Goal: Task Accomplishment & Management: Manage account settings

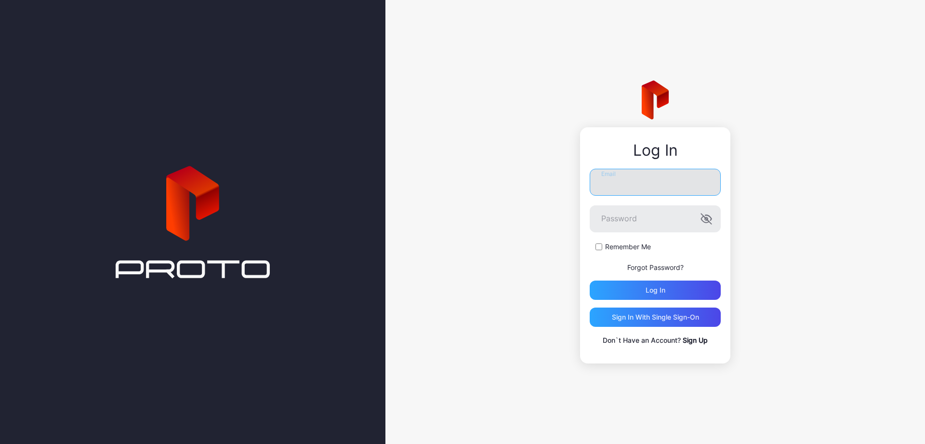
click at [620, 184] on input "Email" at bounding box center [655, 182] width 131 height 27
paste input "**********"
type input "**********"
click at [723, 251] on div "**********" at bounding box center [655, 245] width 150 height 236
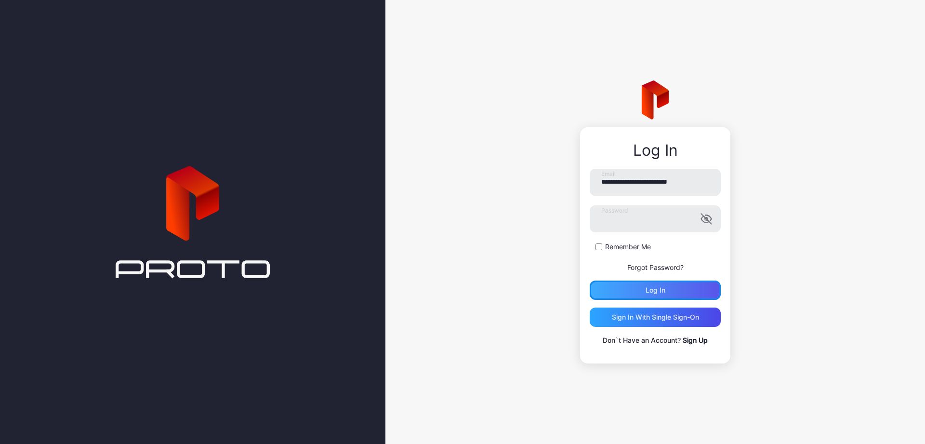
click at [692, 290] on div "Log in" at bounding box center [655, 289] width 131 height 19
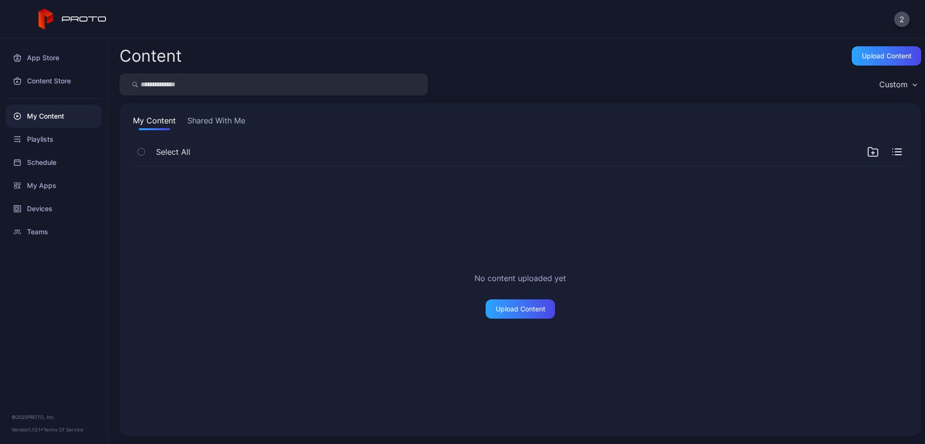
click at [222, 122] on button "Shared With Me" at bounding box center [217, 122] width 62 height 15
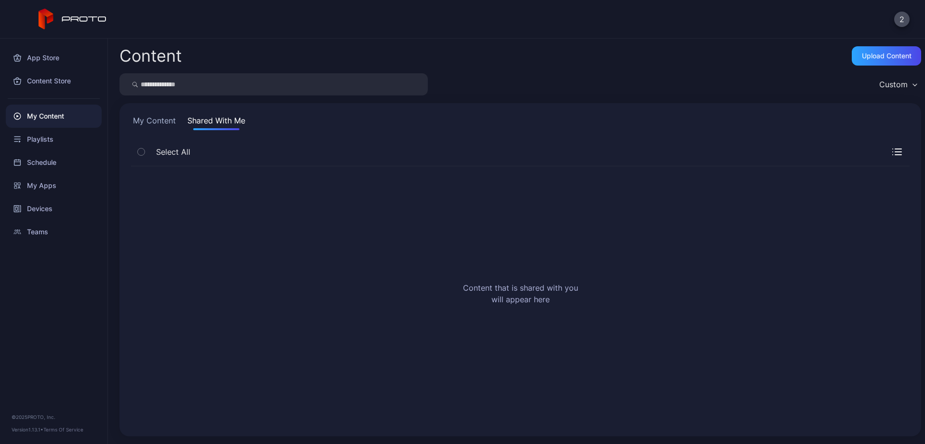
click at [162, 120] on button "My Content" at bounding box center [154, 122] width 47 height 15
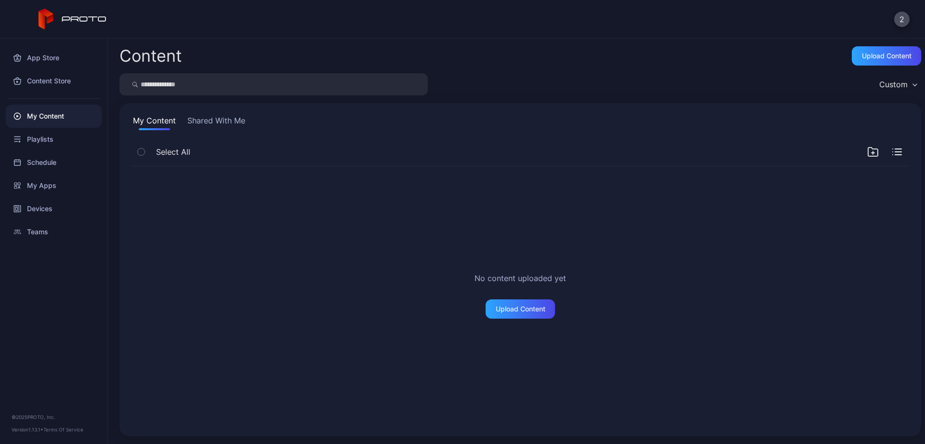
click at [916, 83] on div "Custom" at bounding box center [898, 84] width 47 height 14
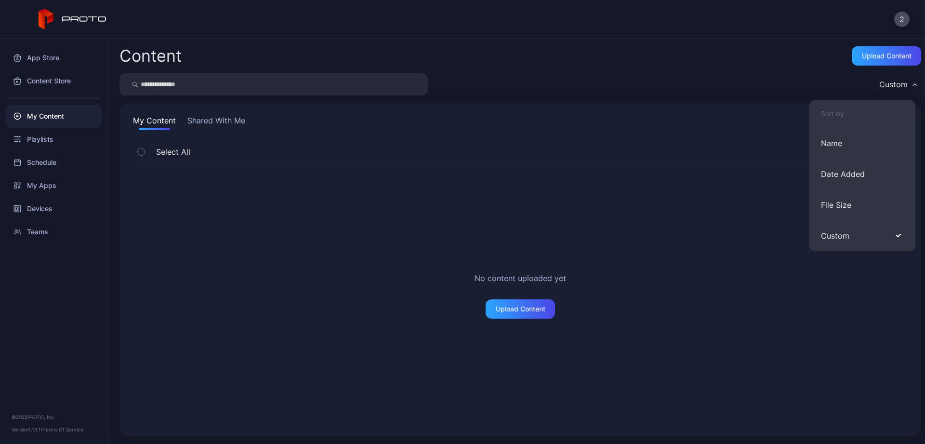
click at [597, 31] on div "2" at bounding box center [462, 19] width 925 height 39
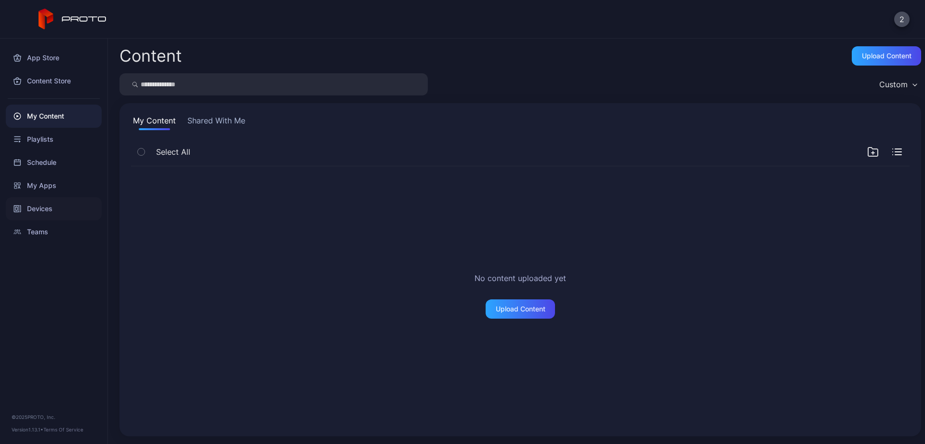
click at [45, 211] on div "Devices" at bounding box center [54, 208] width 96 height 23
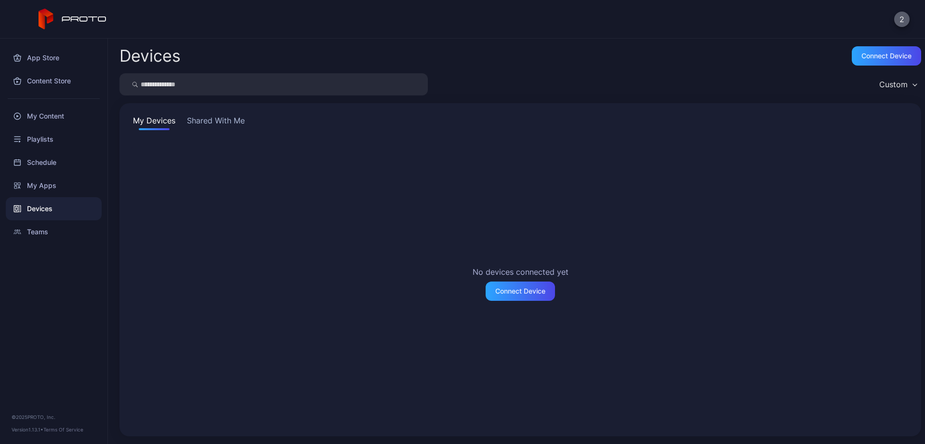
click at [905, 19] on button "2" at bounding box center [901, 19] width 15 height 15
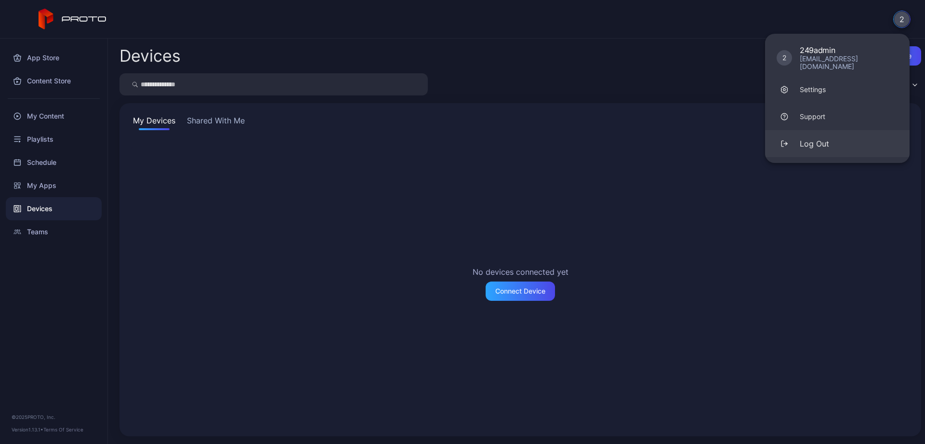
click at [814, 138] on div "Log Out" at bounding box center [814, 144] width 29 height 12
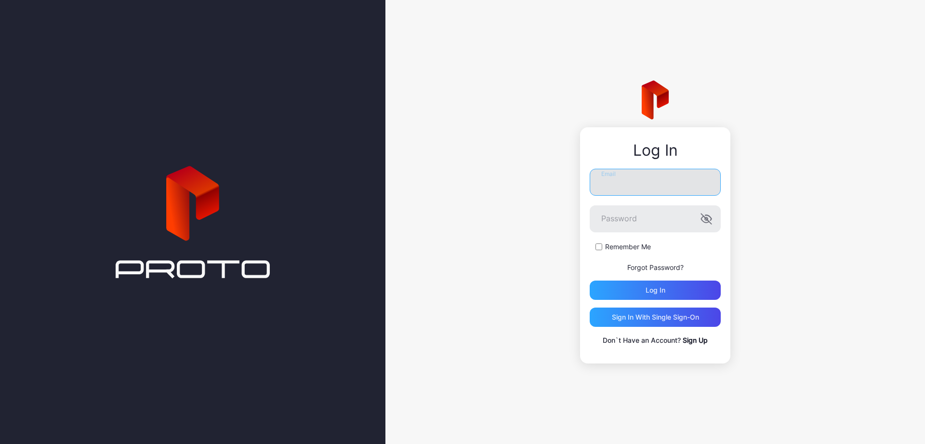
click at [640, 181] on input "Email" at bounding box center [655, 182] width 131 height 27
paste input "**********"
type input "**********"
click at [839, 230] on div "**********" at bounding box center [656, 222] width 540 height 444
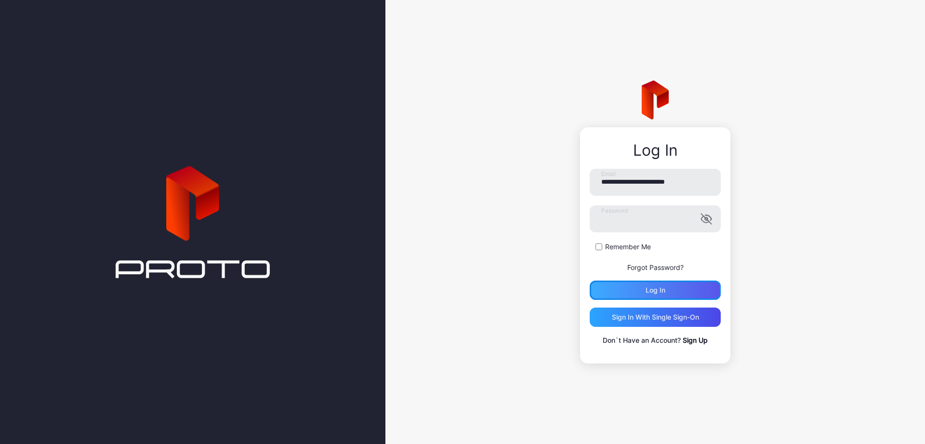
click at [699, 290] on div "Log in" at bounding box center [655, 289] width 131 height 19
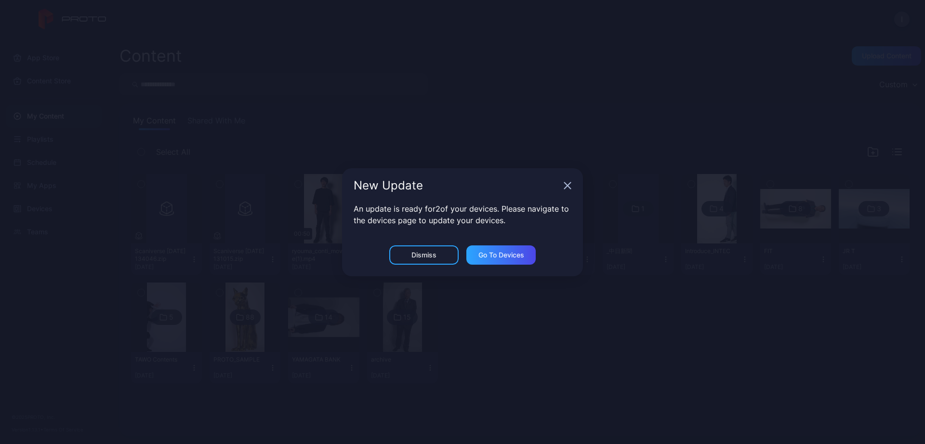
click at [566, 185] on icon "button" at bounding box center [568, 185] width 6 height 6
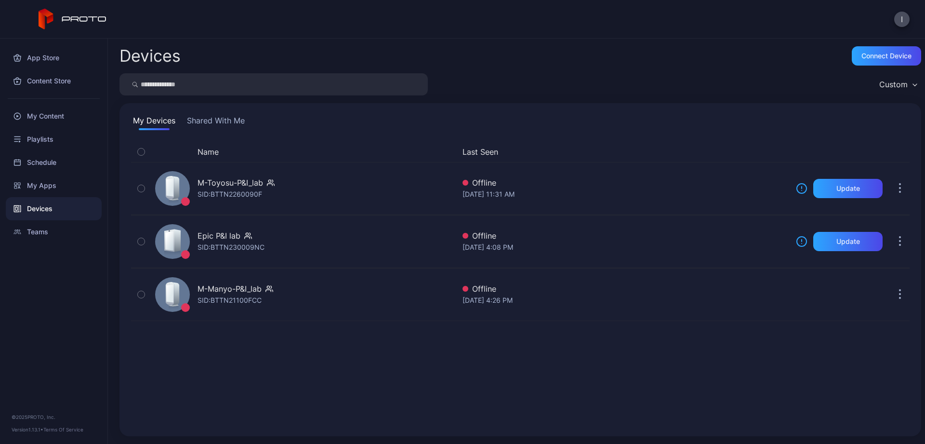
click at [231, 121] on button "Shared With Me" at bounding box center [216, 122] width 62 height 15
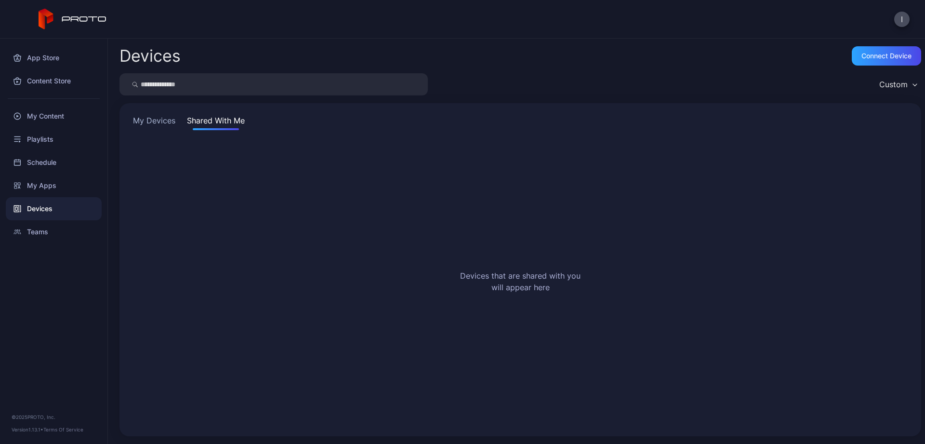
click at [159, 120] on button "My Devices" at bounding box center [154, 122] width 46 height 15
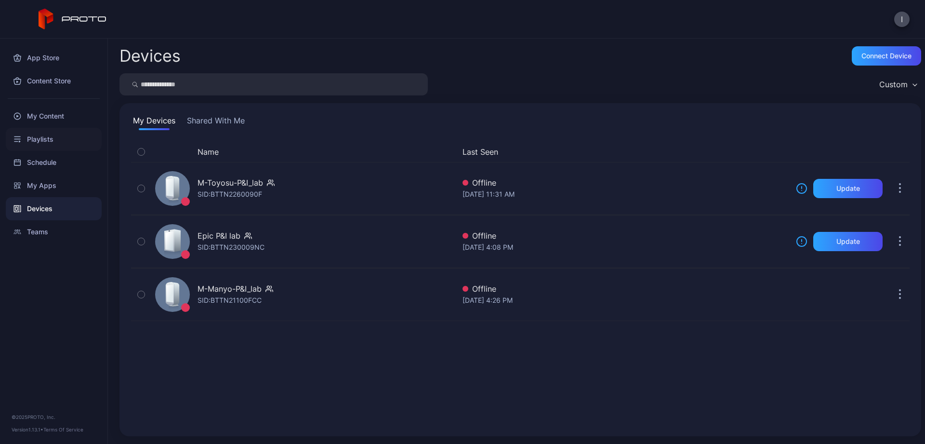
click at [48, 138] on div "Playlists" at bounding box center [54, 139] width 96 height 23
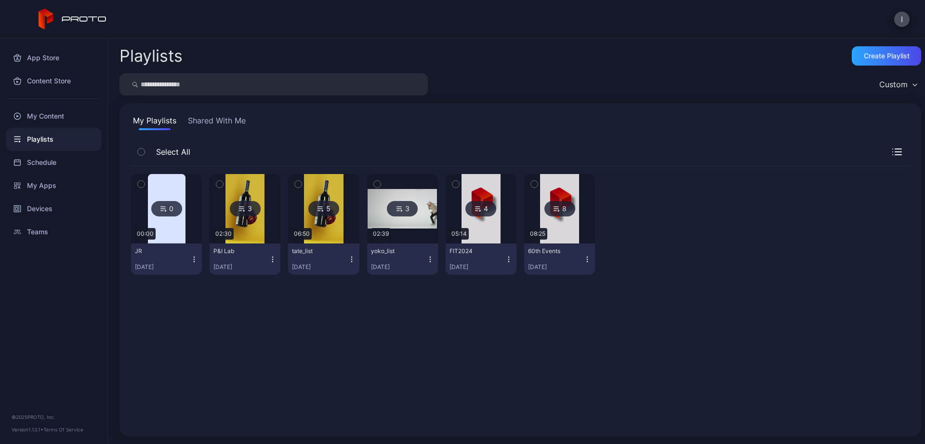
click at [197, 121] on button "Shared With Me" at bounding box center [217, 122] width 62 height 15
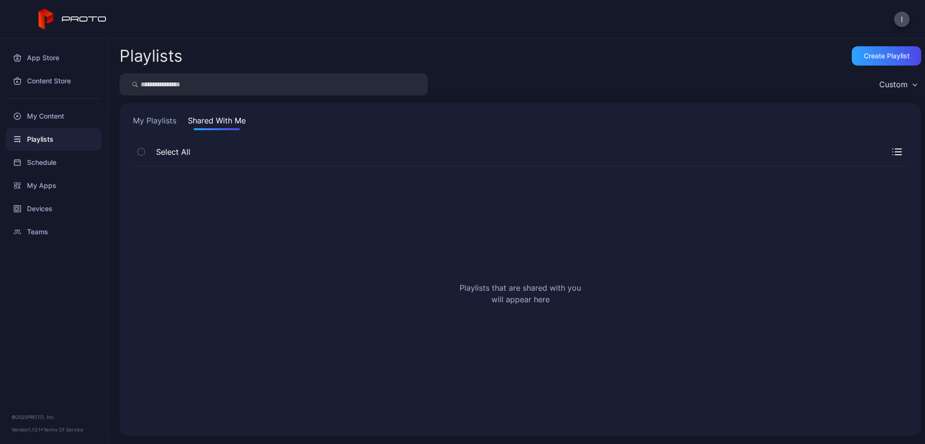
click at [152, 121] on button "My Playlists" at bounding box center [154, 122] width 47 height 15
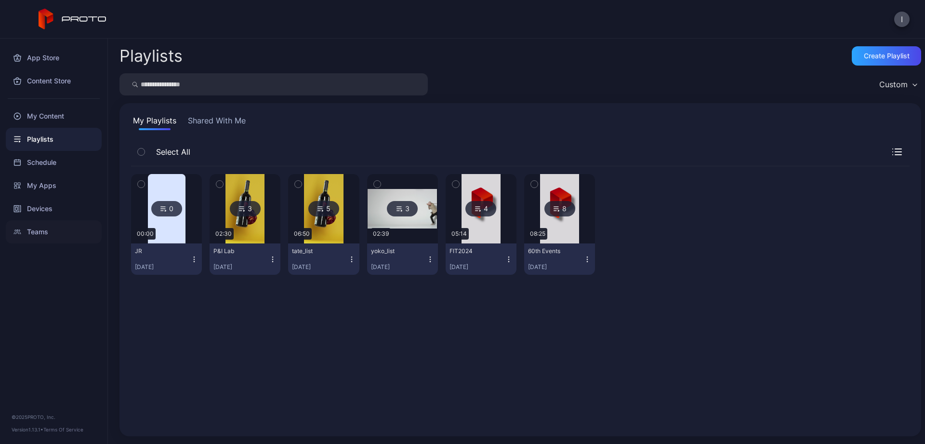
click at [39, 231] on div "Teams" at bounding box center [54, 231] width 96 height 23
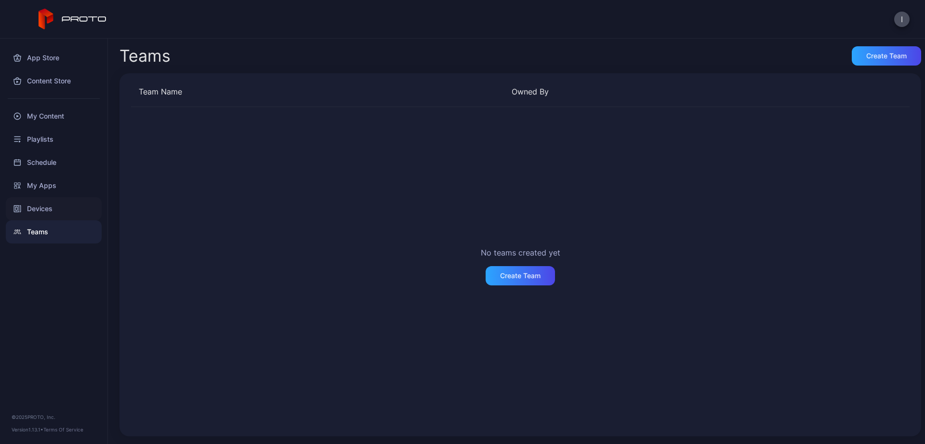
click at [40, 207] on div "Devices" at bounding box center [54, 208] width 96 height 23
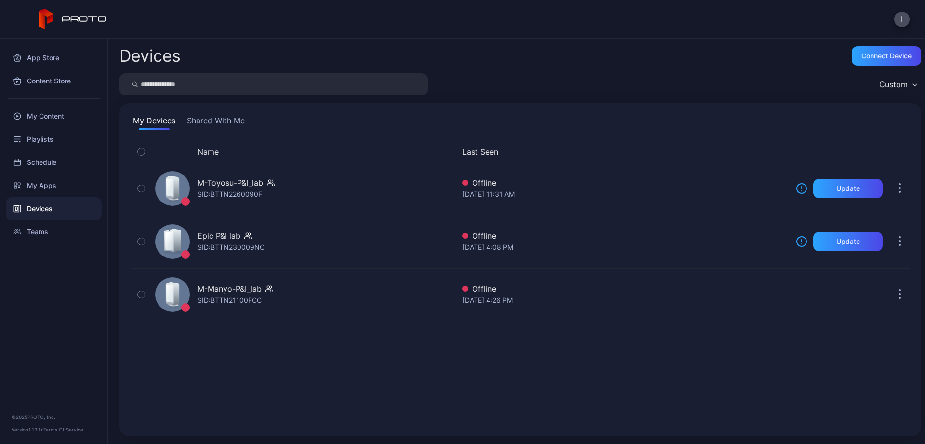
click at [917, 85] on icon "button" at bounding box center [915, 84] width 5 height 3
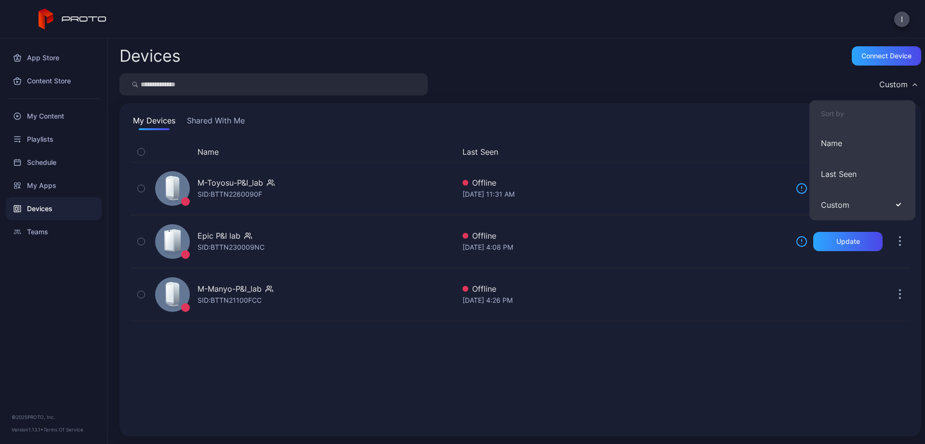
click at [710, 78] on div "Custom" at bounding box center [521, 84] width 802 height 22
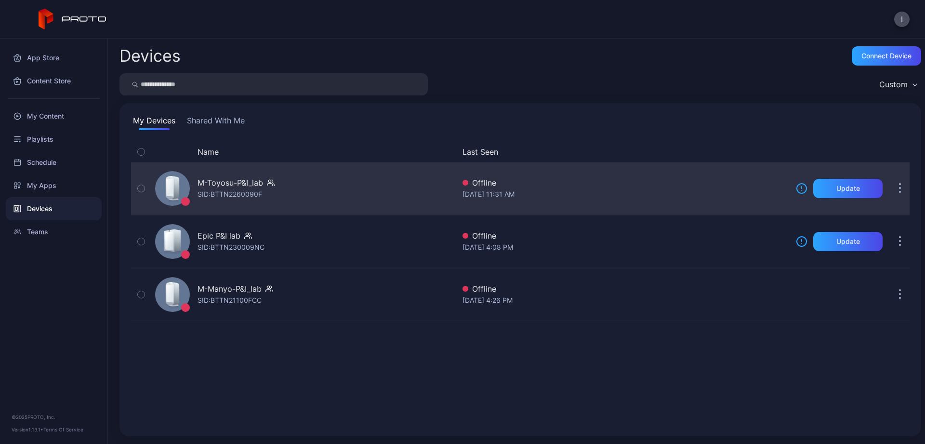
click at [901, 193] on icon "button" at bounding box center [900, 193] width 1 height 1
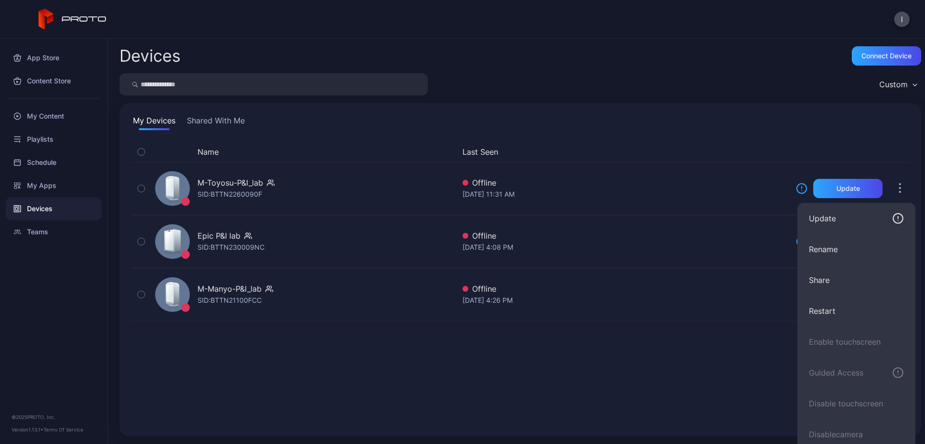
click at [671, 112] on div "My Devices Shared With Me Name Last Seen M-Toyosu-P&I_lab SID: BTTN2260090F Off…" at bounding box center [521, 269] width 802 height 333
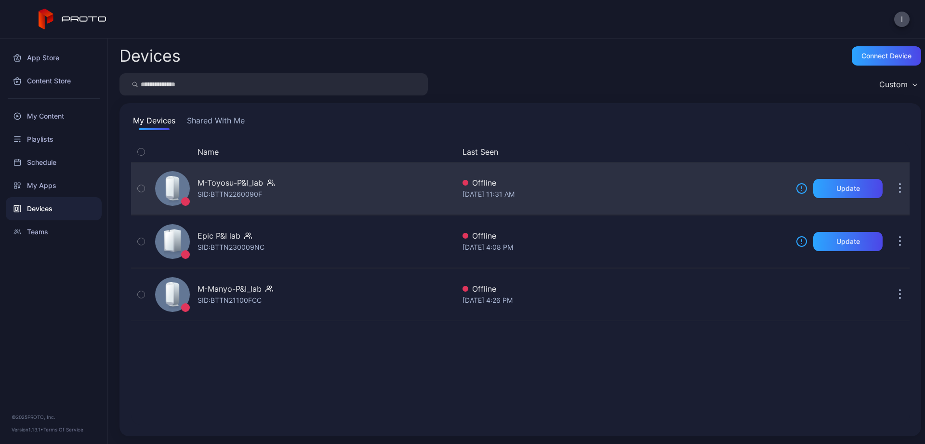
click at [901, 188] on icon "button" at bounding box center [900, 188] width 2 height 11
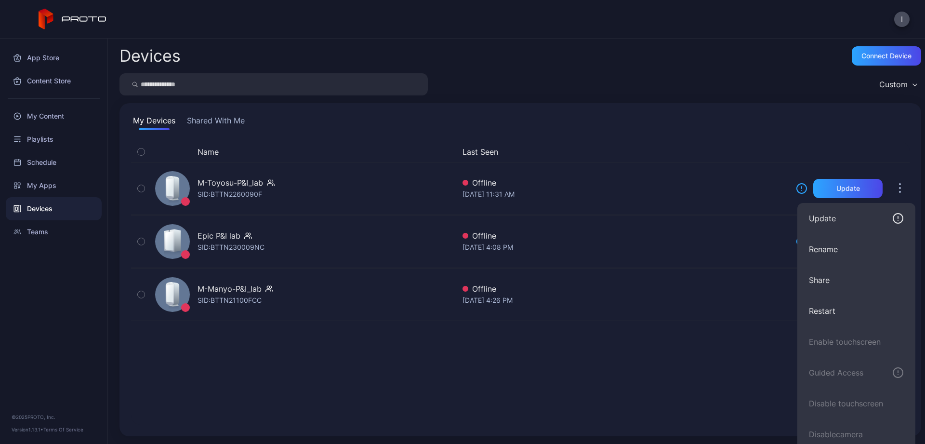
click at [572, 394] on div "Name Last Seen M-Toyosu-P&I_lab SID: BTTN2260090F Offline Sep 12, 2025 at 11:31…" at bounding box center [520, 283] width 779 height 283
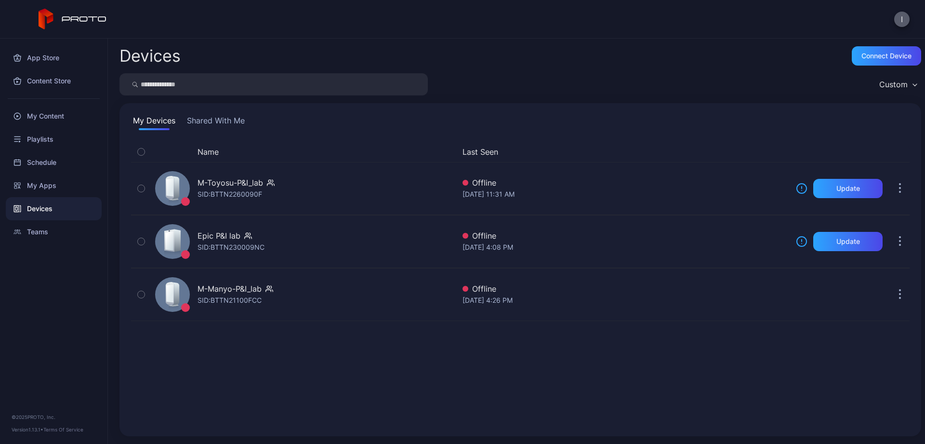
click at [907, 22] on button "I" at bounding box center [901, 19] width 15 height 15
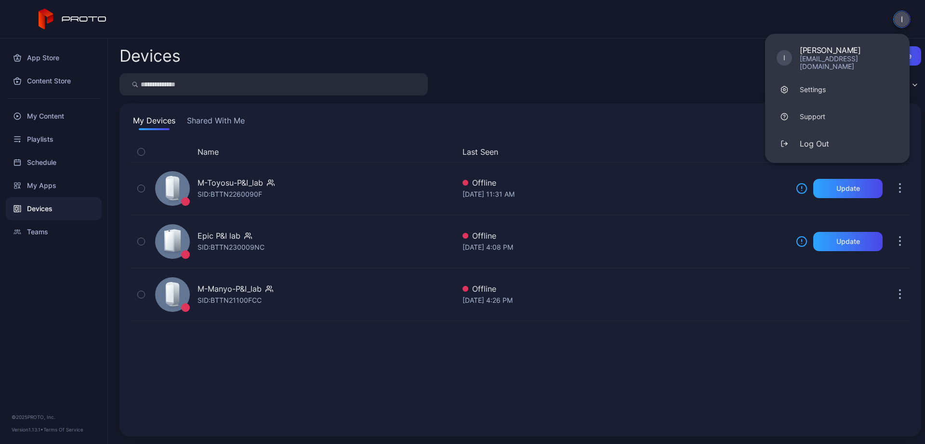
click at [656, 50] on div "Devices Connect device" at bounding box center [521, 55] width 802 height 19
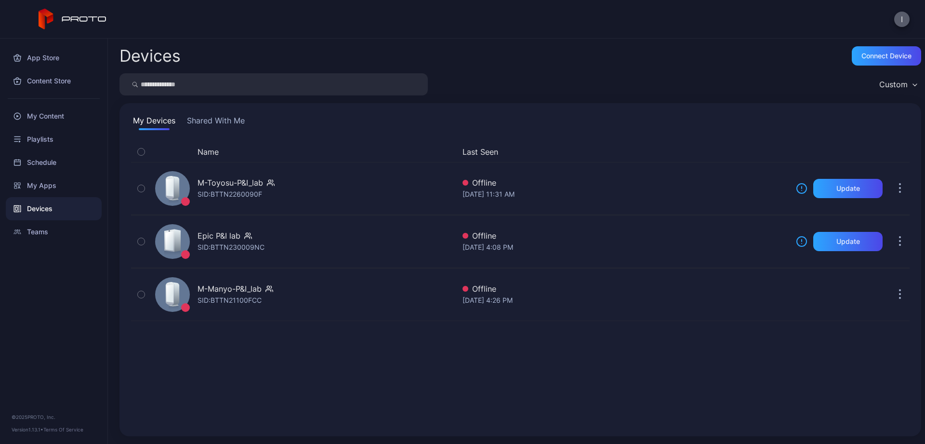
click at [905, 20] on button "I" at bounding box center [901, 19] width 15 height 15
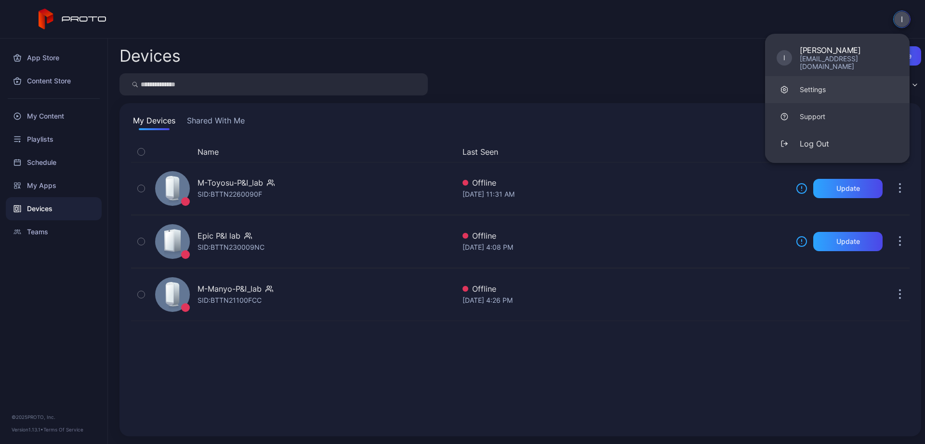
click at [811, 85] on div "Settings" at bounding box center [813, 90] width 26 height 10
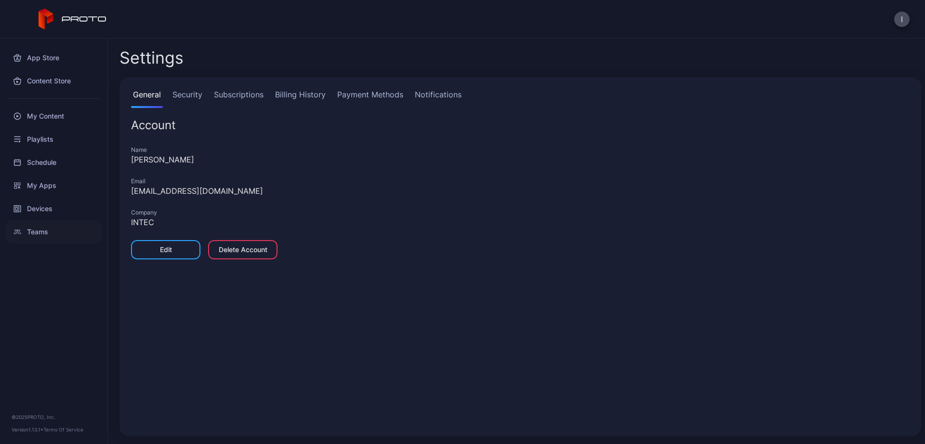
click at [41, 234] on div "Teams" at bounding box center [54, 231] width 96 height 23
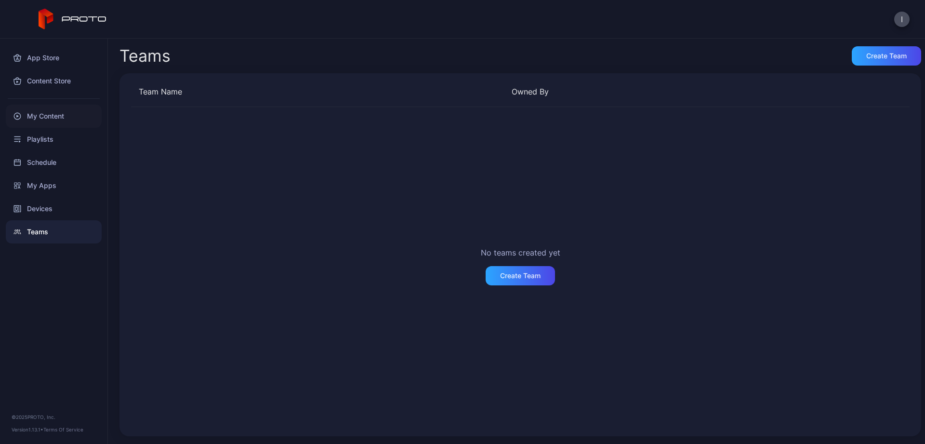
click at [55, 119] on div "My Content" at bounding box center [54, 116] width 96 height 23
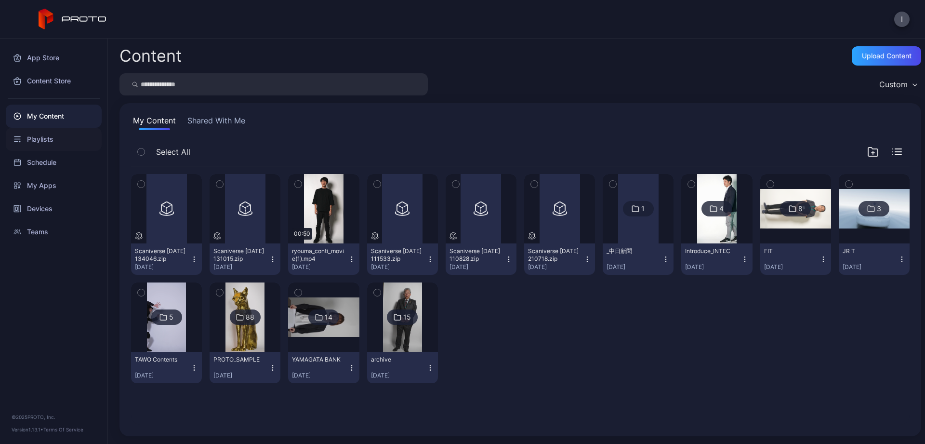
click at [40, 139] on div "Playlists" at bounding box center [54, 139] width 96 height 23
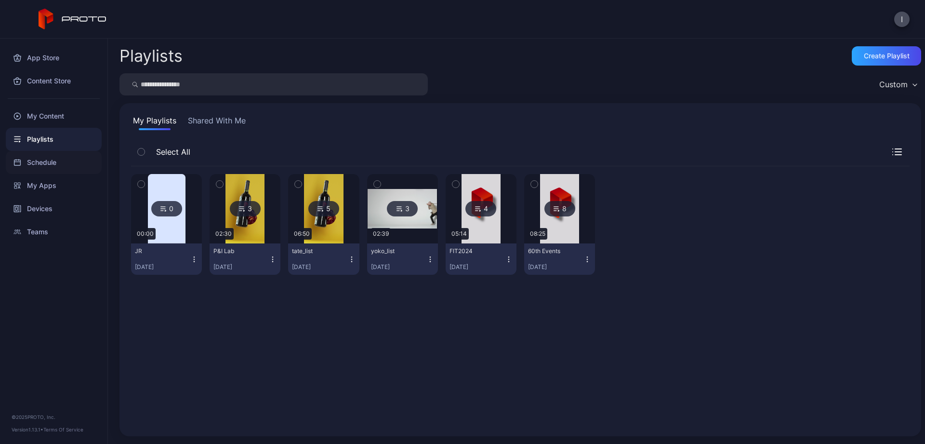
click at [40, 164] on div "Schedule" at bounding box center [54, 162] width 96 height 23
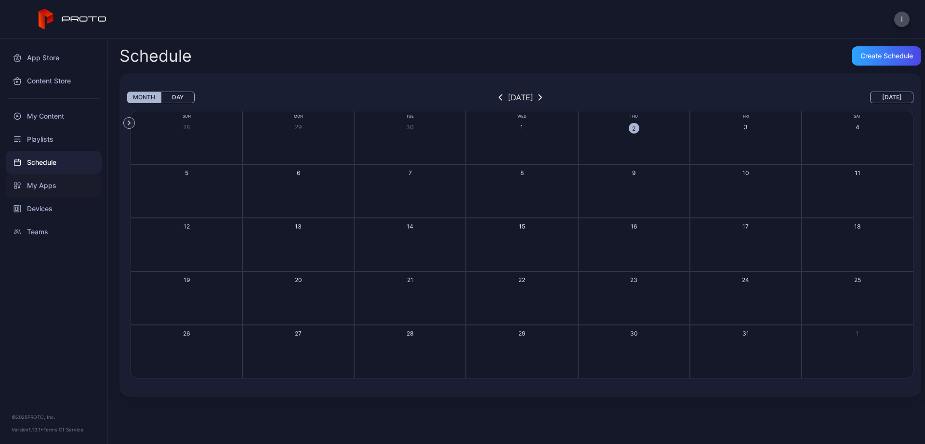
click at [39, 190] on div "My Apps" at bounding box center [54, 185] width 96 height 23
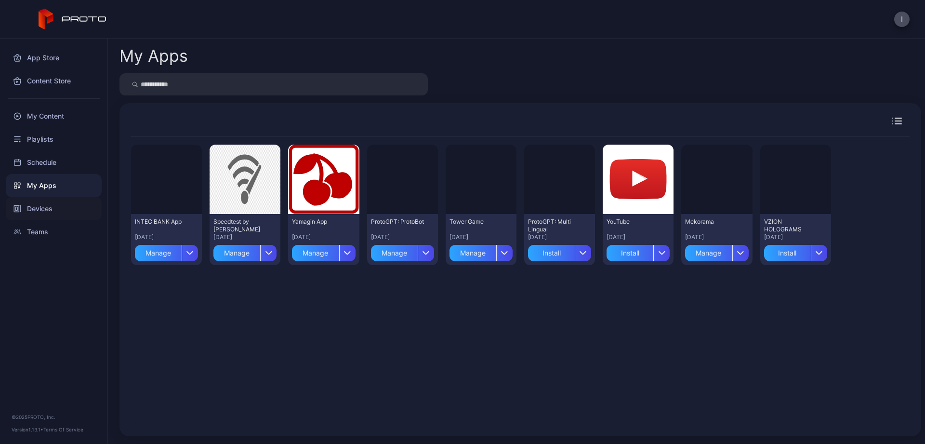
click at [40, 209] on div "Devices" at bounding box center [54, 208] width 96 height 23
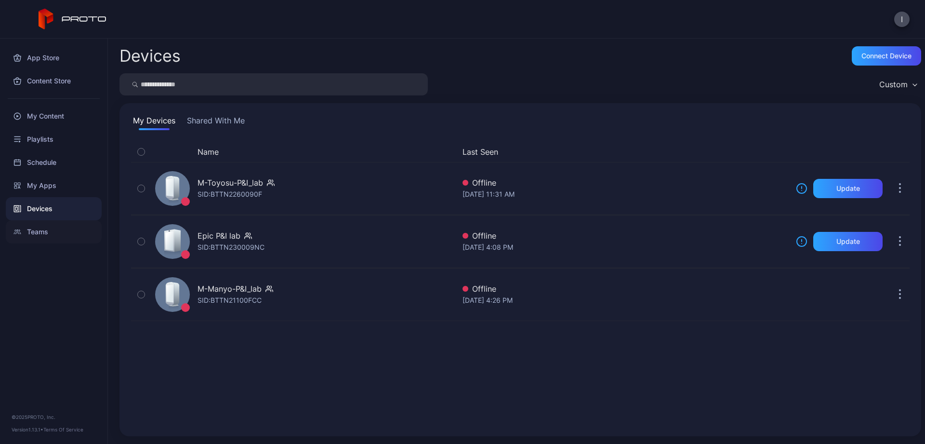
click at [33, 233] on div "Teams" at bounding box center [54, 231] width 96 height 23
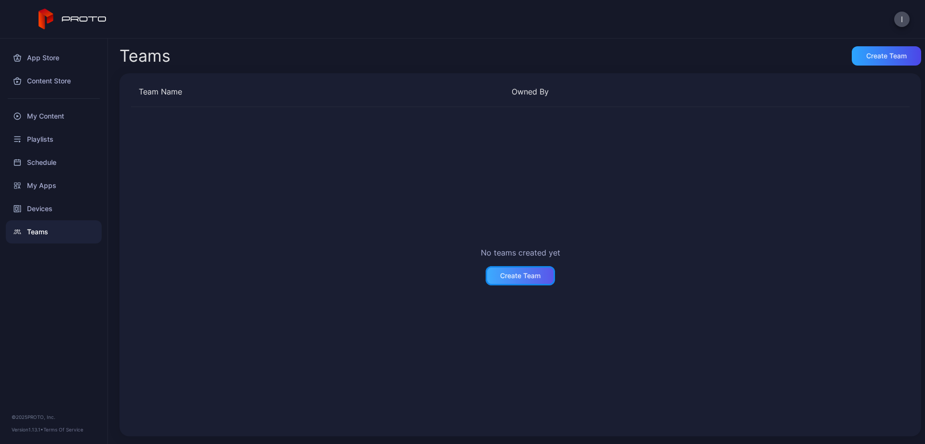
click at [525, 280] on div "Create Team" at bounding box center [520, 275] width 69 height 19
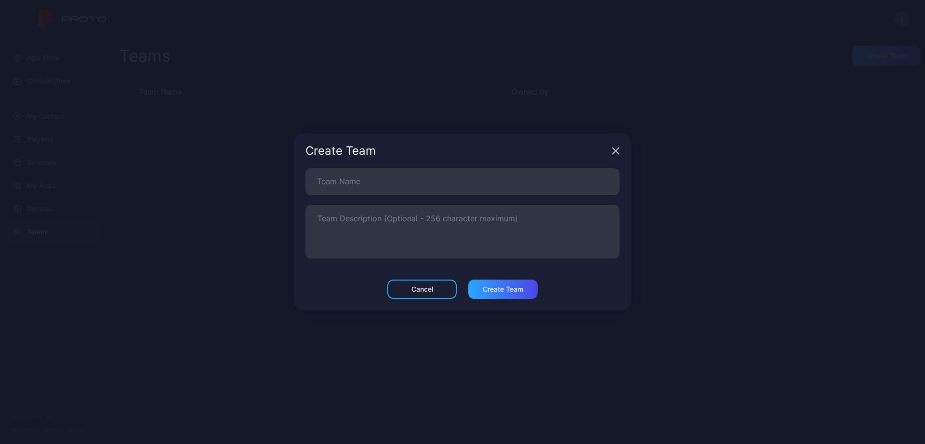
click at [616, 151] on icon "button" at bounding box center [616, 151] width 6 height 6
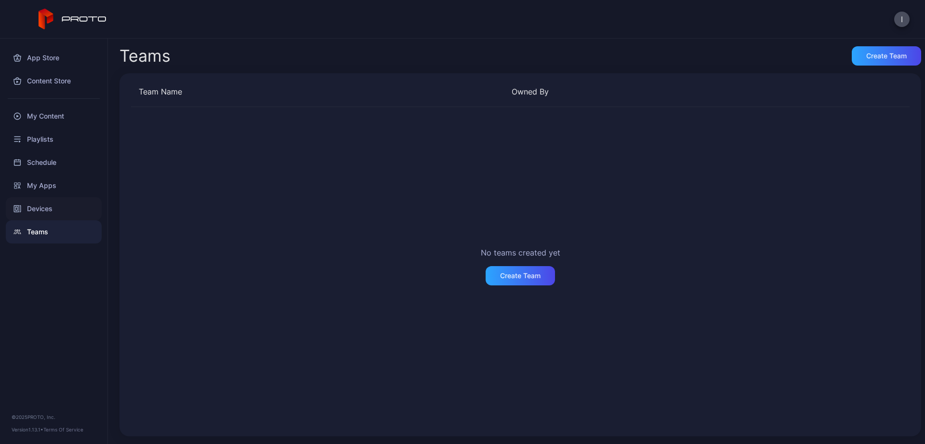
click at [44, 208] on div "Devices" at bounding box center [54, 208] width 96 height 23
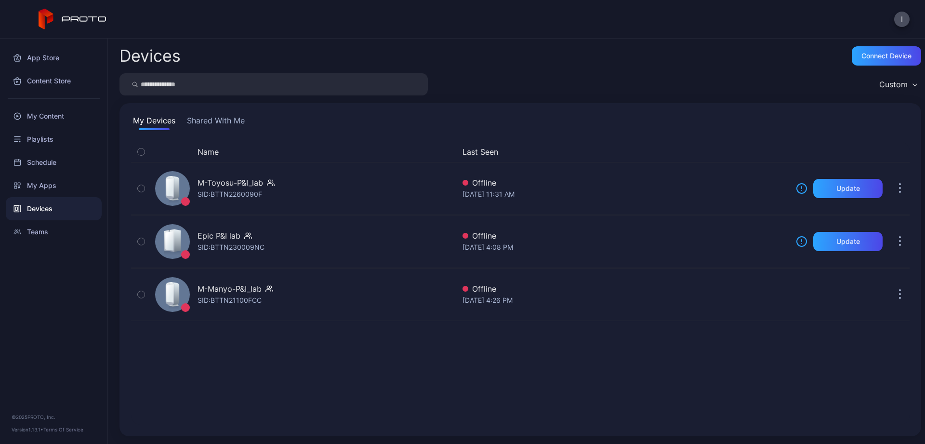
click at [915, 84] on icon "button" at bounding box center [915, 84] width 5 height 3
click at [678, 62] on div "Devices Connect device" at bounding box center [521, 55] width 802 height 19
click at [37, 231] on div "Teams" at bounding box center [54, 231] width 96 height 23
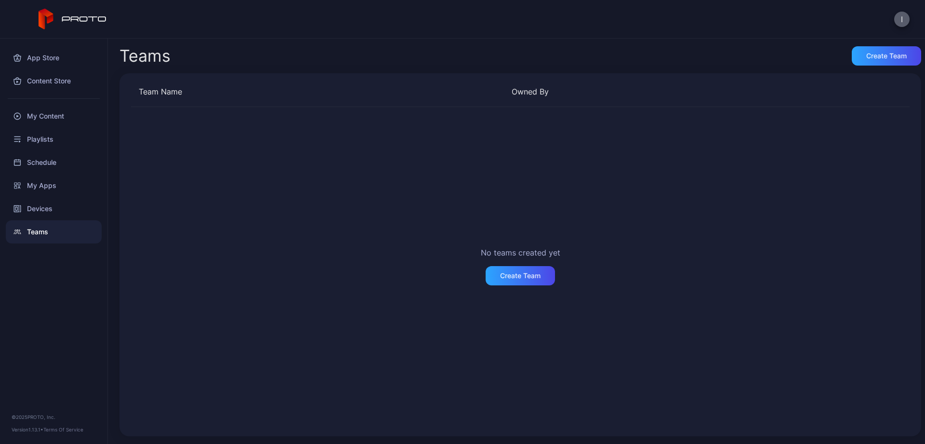
click at [903, 19] on button "I" at bounding box center [901, 19] width 15 height 15
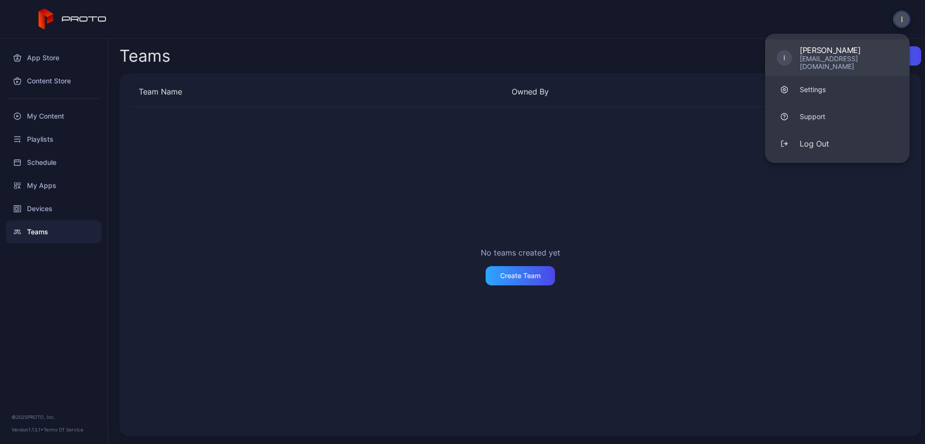
click at [808, 49] on div "Ishida" at bounding box center [849, 50] width 98 height 10
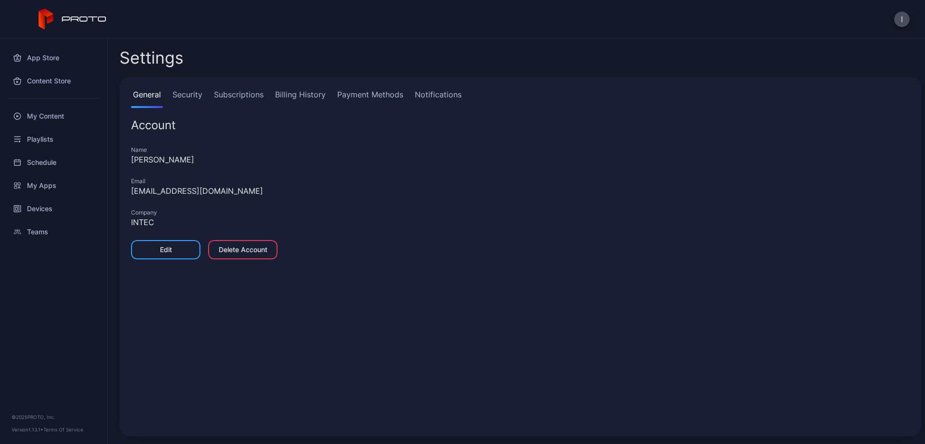
click at [190, 93] on link "Security" at bounding box center [188, 98] width 34 height 19
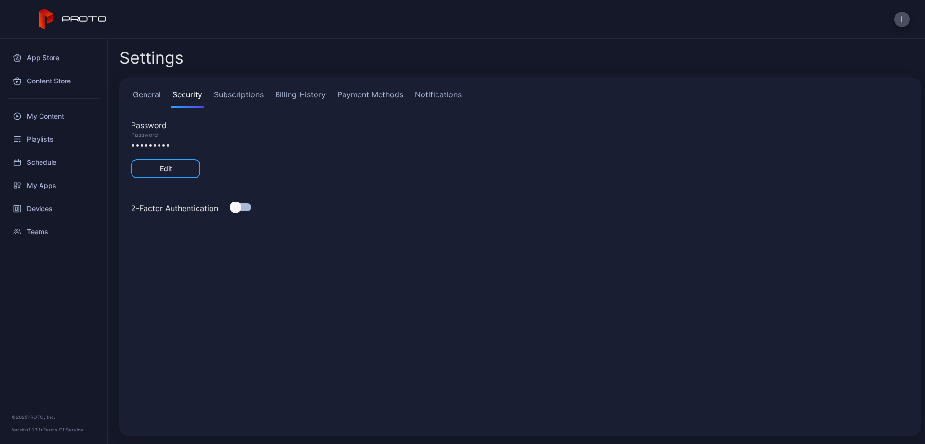
click at [241, 92] on link "Subscriptions" at bounding box center [238, 98] width 53 height 19
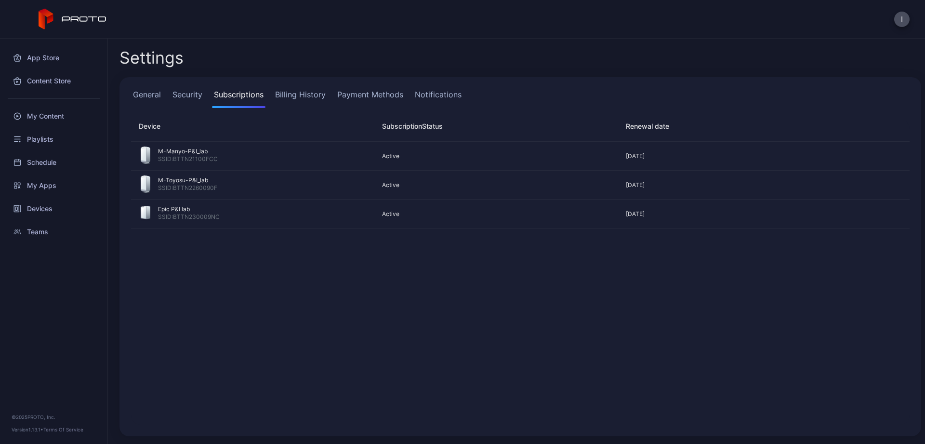
click at [438, 93] on link "Notifications" at bounding box center [438, 98] width 51 height 19
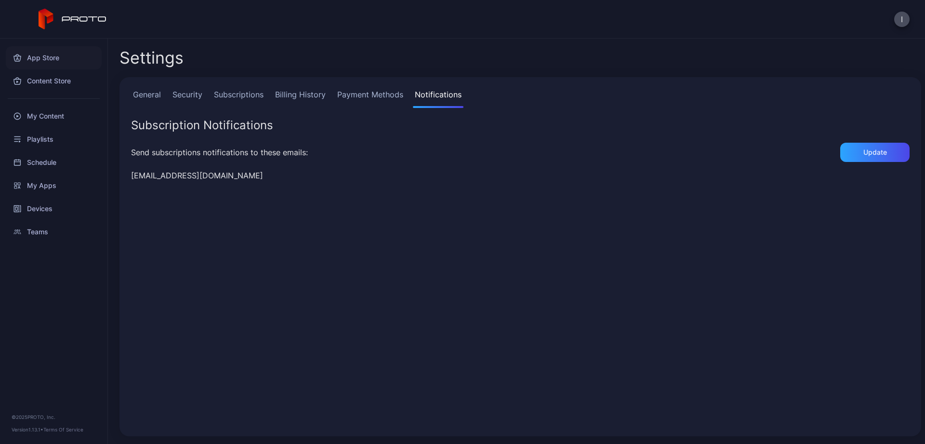
click at [38, 59] on div "App Store" at bounding box center [54, 57] width 96 height 23
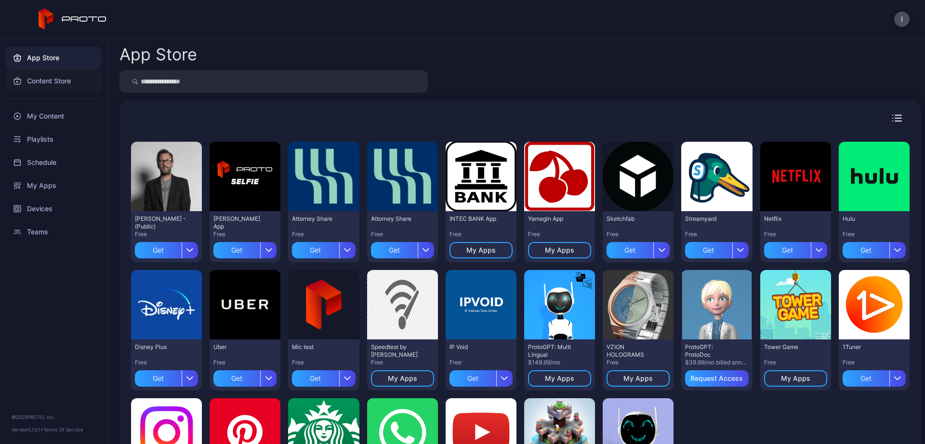
click at [56, 82] on div "Content Store" at bounding box center [54, 80] width 96 height 23
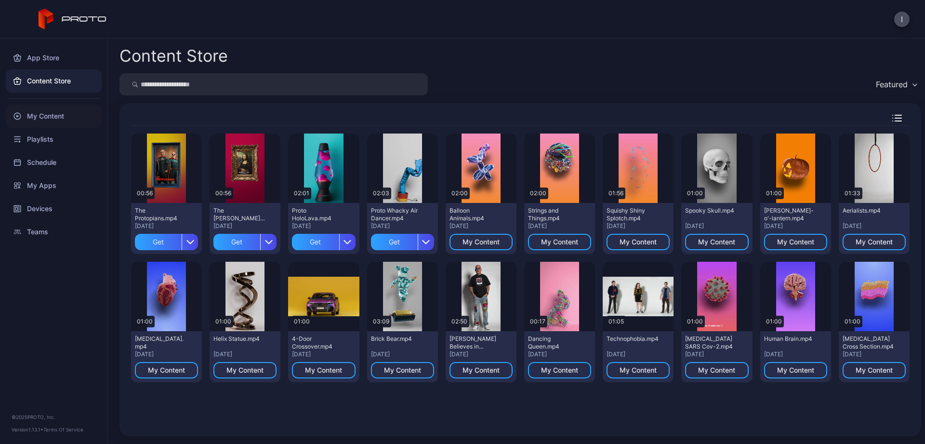
click at [44, 116] on div "My Content" at bounding box center [54, 116] width 96 height 23
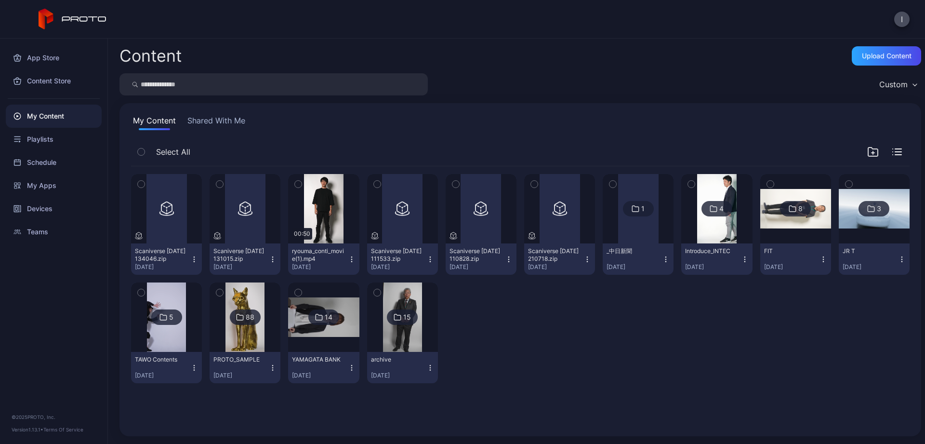
click at [205, 120] on button "Shared With Me" at bounding box center [217, 122] width 62 height 15
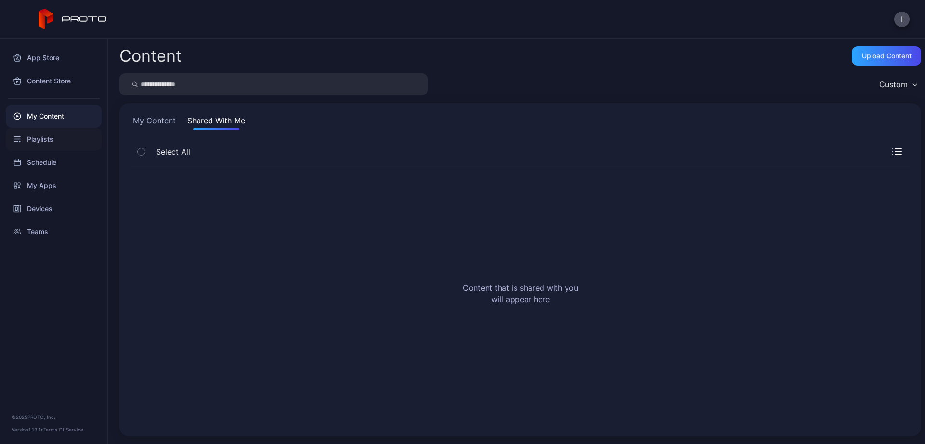
click at [42, 142] on div "Playlists" at bounding box center [54, 139] width 96 height 23
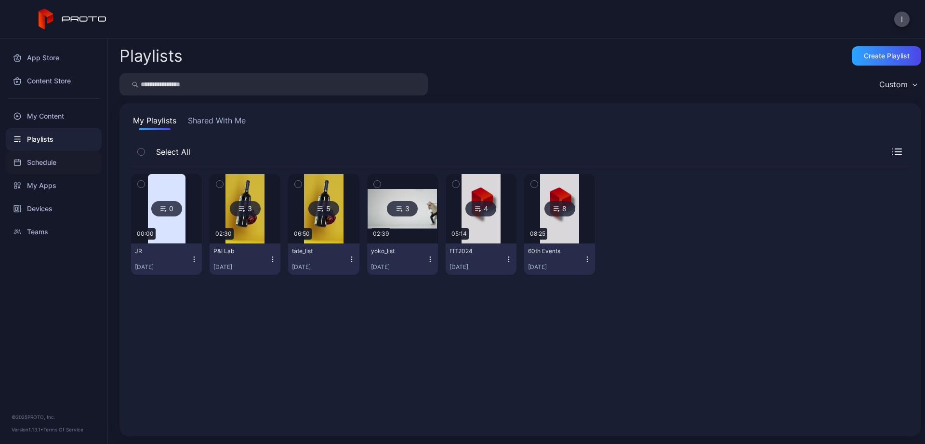
click at [43, 165] on div "Schedule" at bounding box center [54, 162] width 96 height 23
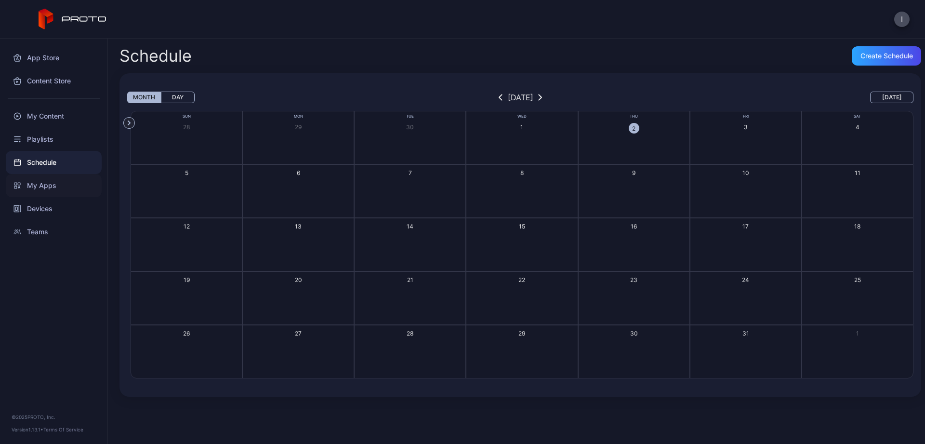
click at [34, 185] on div "My Apps" at bounding box center [54, 185] width 96 height 23
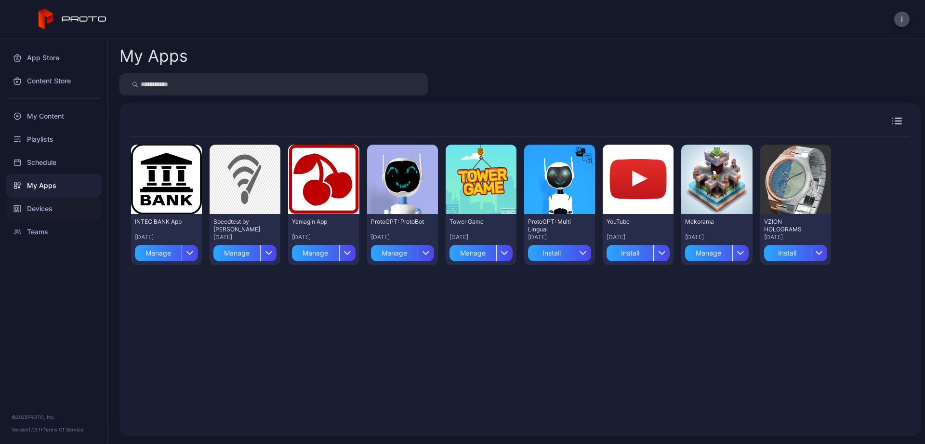
click at [38, 209] on div "Devices" at bounding box center [54, 208] width 96 height 23
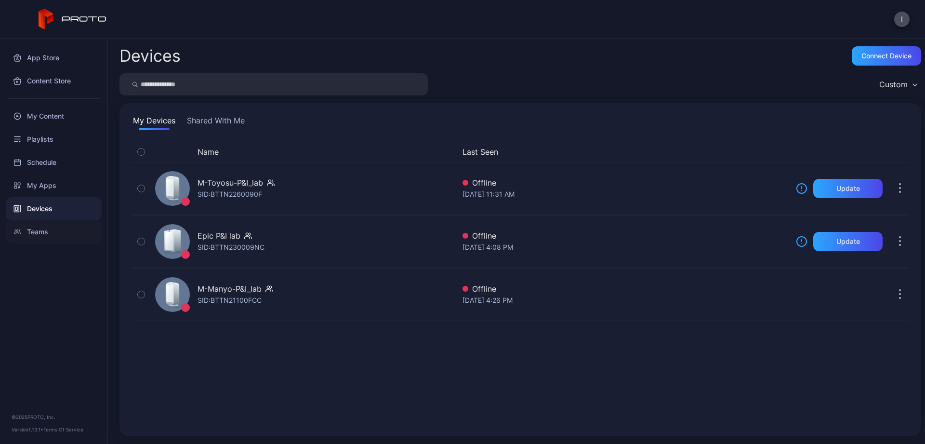
click at [36, 231] on div "Teams" at bounding box center [54, 231] width 96 height 23
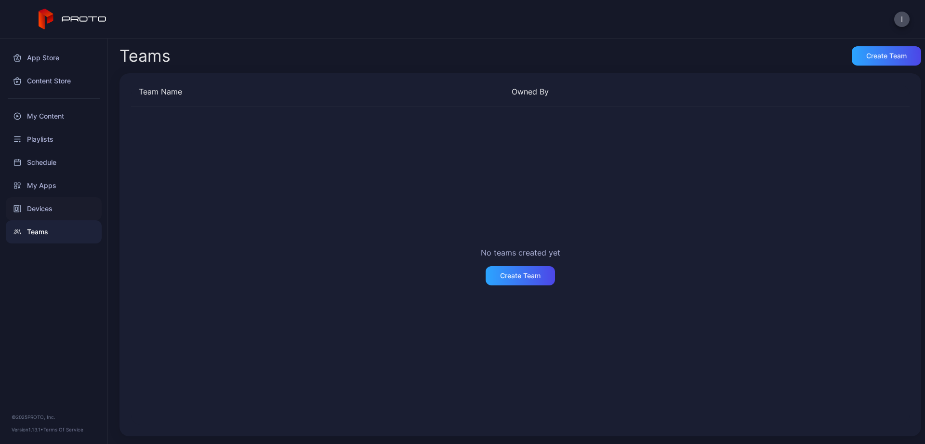
click at [42, 209] on div "Devices" at bounding box center [54, 208] width 96 height 23
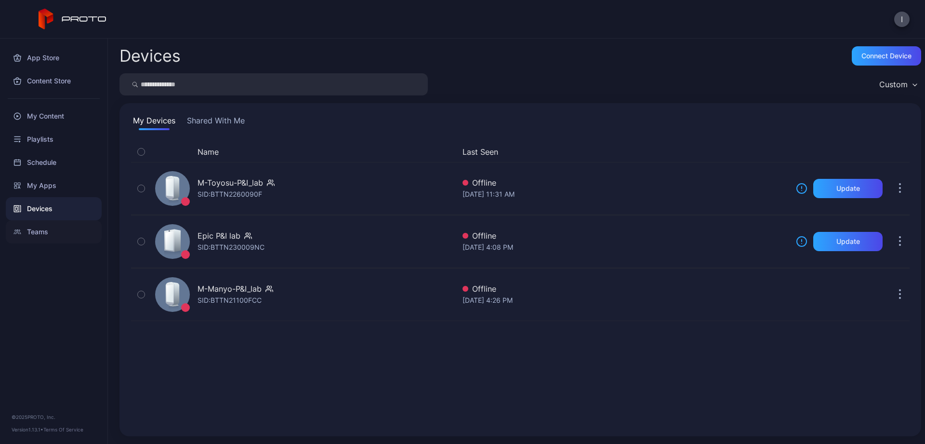
click at [37, 228] on div "Teams" at bounding box center [54, 231] width 96 height 23
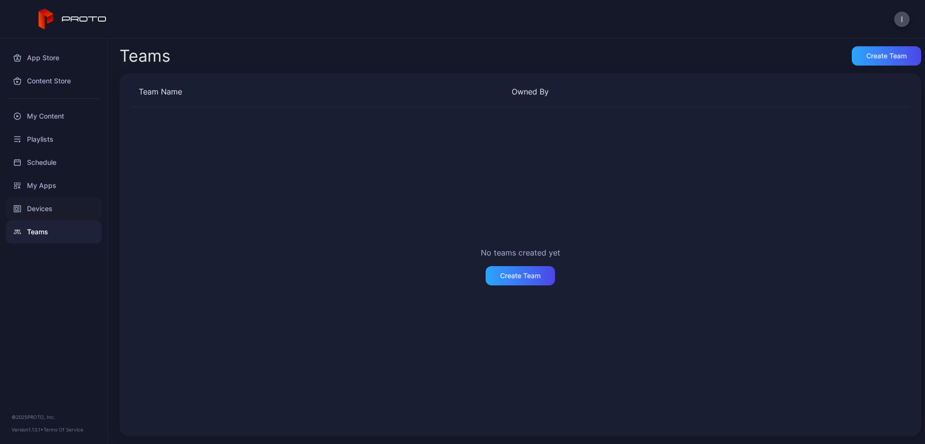
click at [43, 209] on div "Devices" at bounding box center [54, 208] width 96 height 23
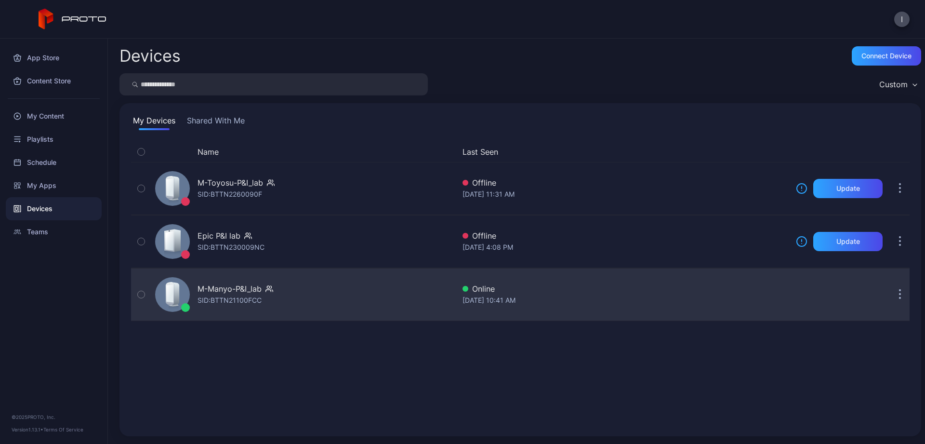
click at [900, 295] on icon "button" at bounding box center [900, 294] width 1 height 1
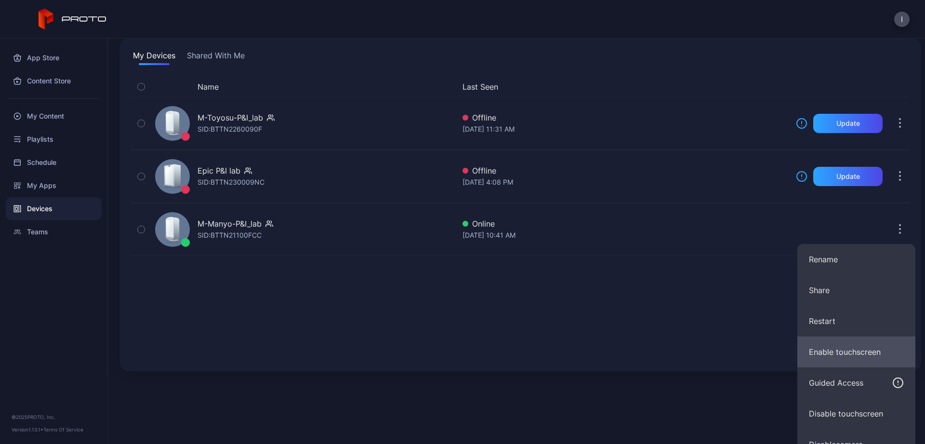
scroll to position [112, 0]
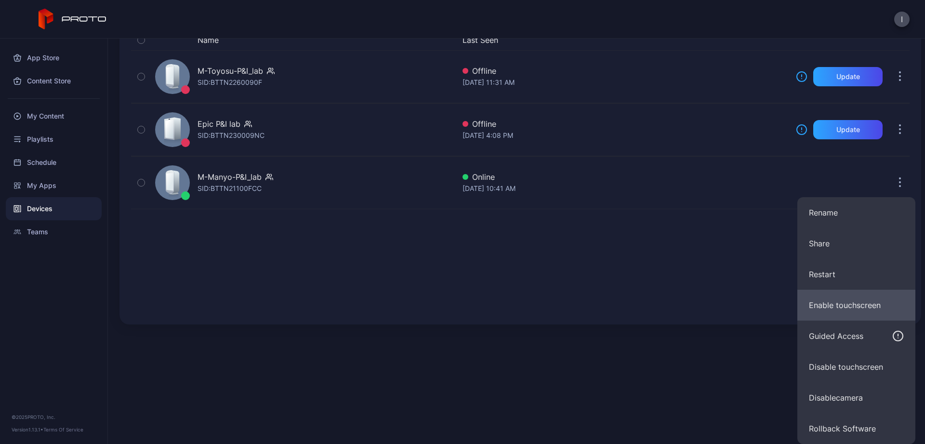
click at [861, 308] on button "Enable touchscreen" at bounding box center [857, 305] width 118 height 31
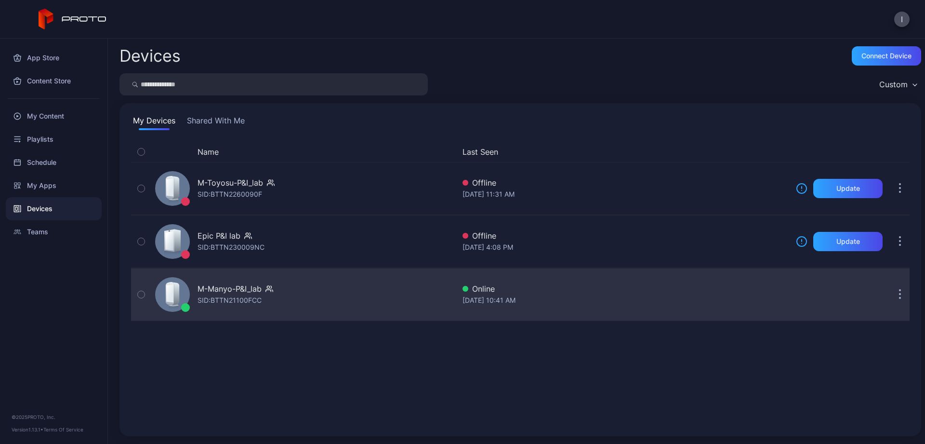
click at [903, 298] on button "button" at bounding box center [900, 294] width 19 height 19
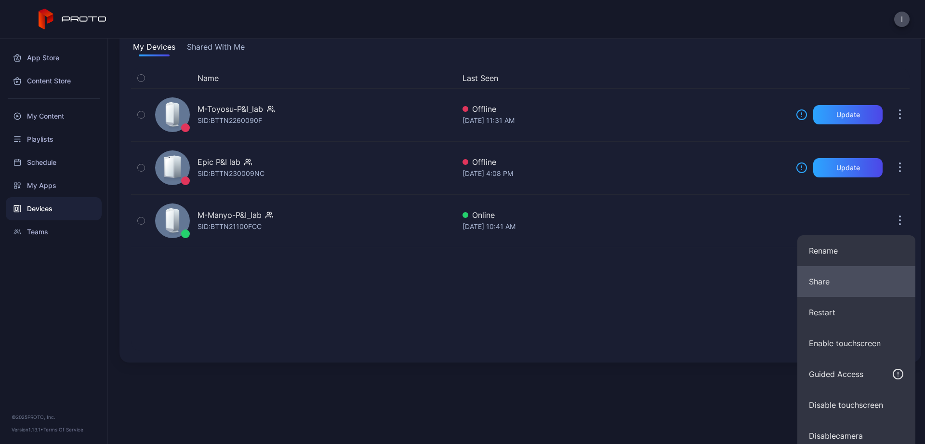
scroll to position [112, 0]
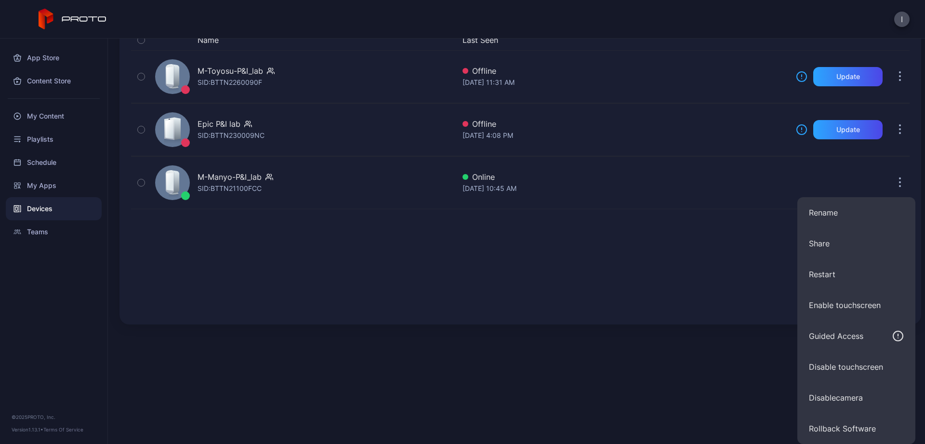
click at [527, 383] on div "Devices Connect device Custom My Devices Shared With Me Name Last Seen M-Toyosu…" at bounding box center [516, 241] width 817 height 405
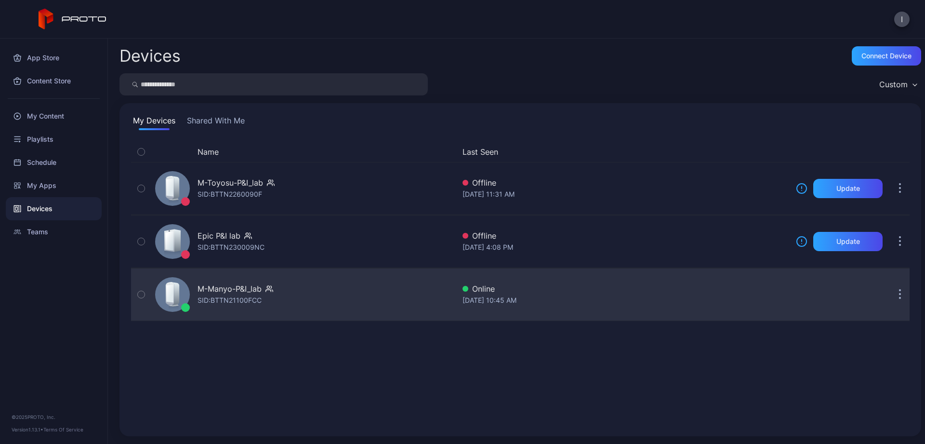
click at [298, 298] on div "M-Manyo-P&I_lab SID: BTTN21100FCC" at bounding box center [303, 294] width 304 height 48
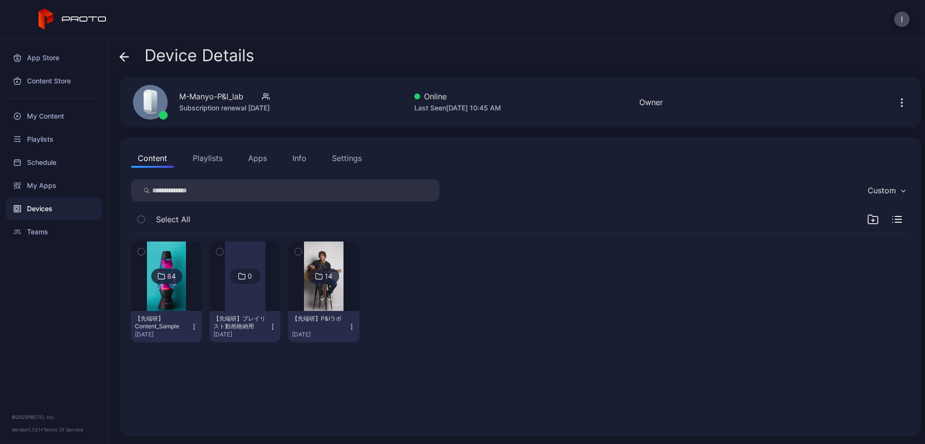
click at [351, 160] on div "Settings" at bounding box center [347, 158] width 30 height 12
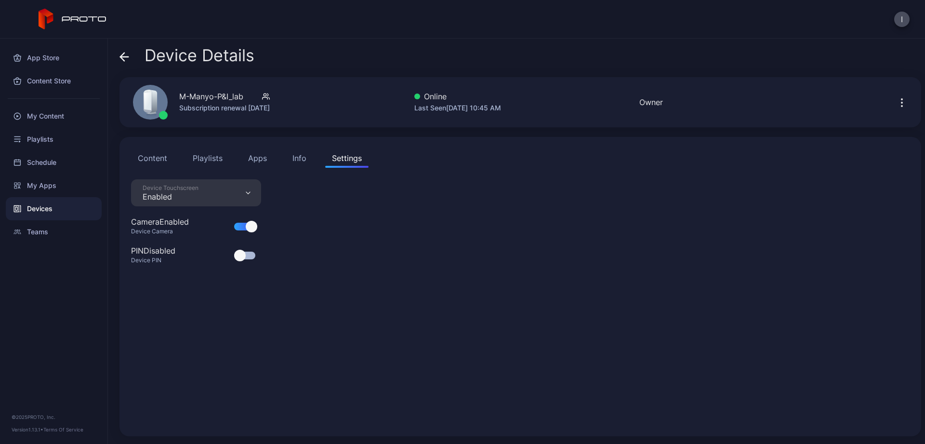
click at [248, 195] on div "Device Touchscreen Enabled" at bounding box center [196, 192] width 130 height 27
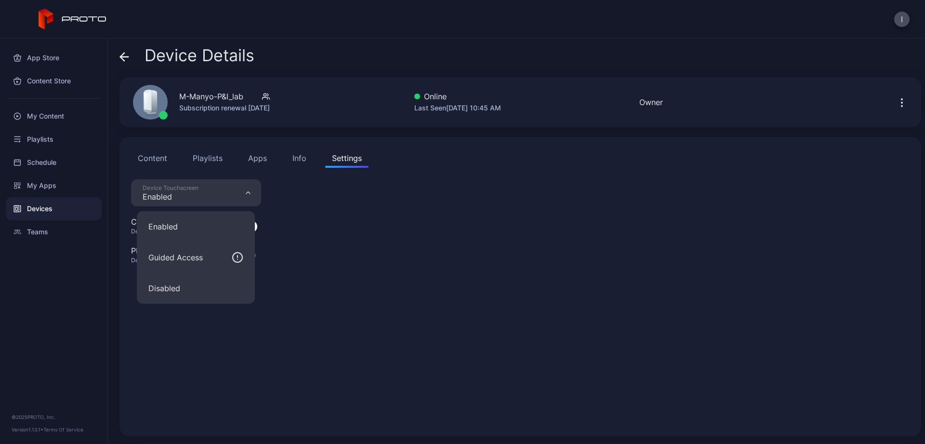
click at [356, 377] on div "Device Touchscreen Enabled Camera Enabled Device Camera PIN Disabled Device PIN" at bounding box center [520, 301] width 779 height 245
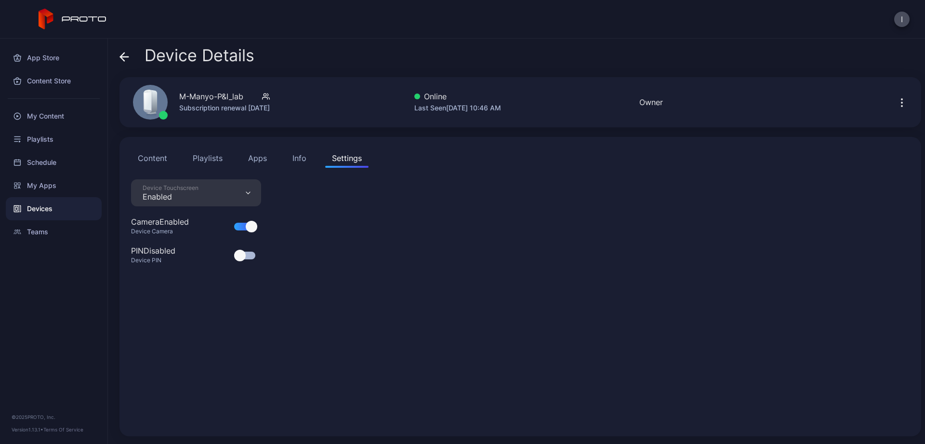
click at [902, 103] on icon "button" at bounding box center [902, 102] width 1 height 1
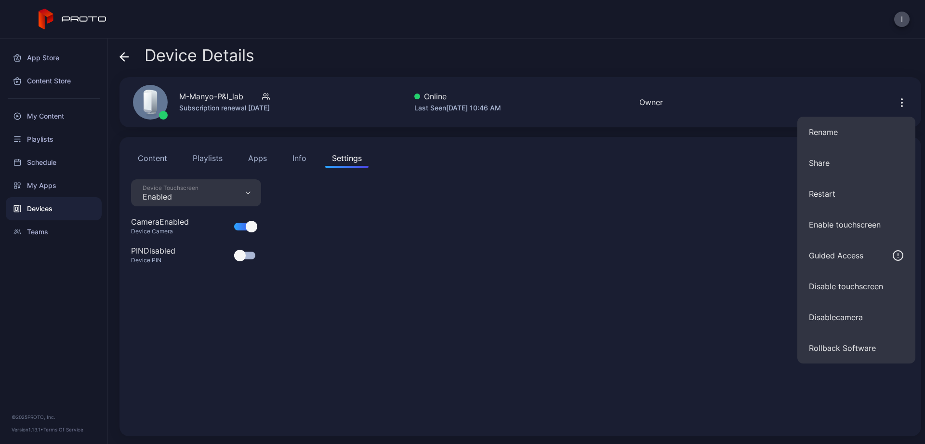
click at [801, 62] on div "Device Details" at bounding box center [521, 57] width 802 height 23
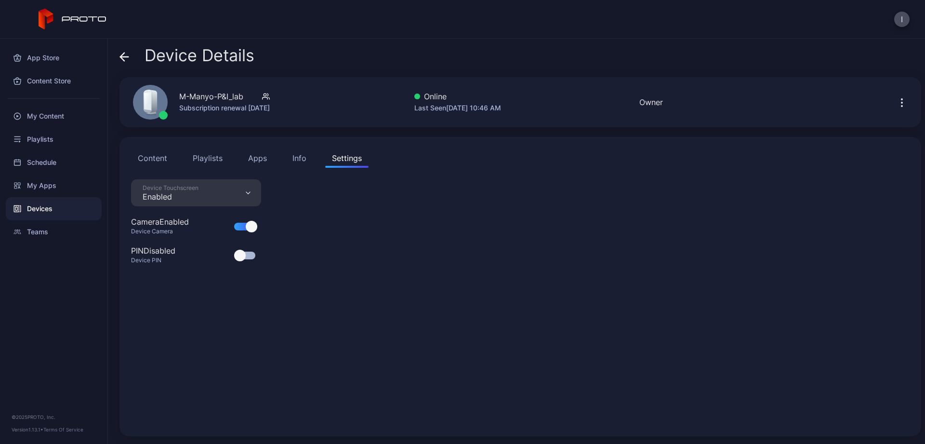
click at [251, 192] on div "Device Touchscreen Enabled" at bounding box center [196, 192] width 130 height 27
click at [517, 233] on div "Device Touchscreen Enabled Camera Enabled Device Camera PIN Disabled Device PIN" at bounding box center [520, 301] width 779 height 245
click at [250, 255] on div at bounding box center [244, 256] width 21 height 8
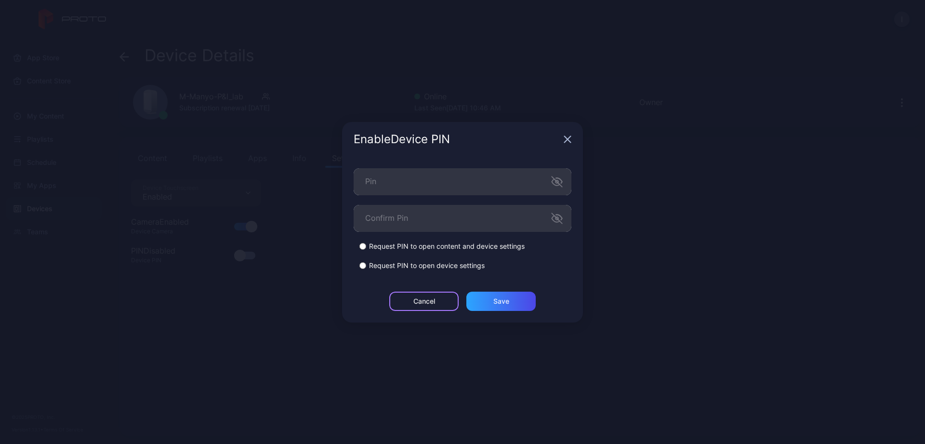
click at [423, 303] on div "Cancel" at bounding box center [424, 301] width 22 height 8
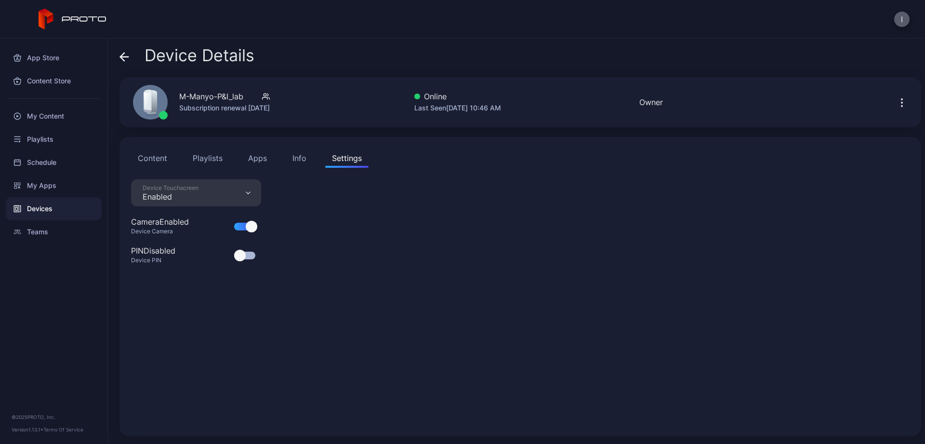
click at [903, 21] on button "I" at bounding box center [901, 19] width 15 height 15
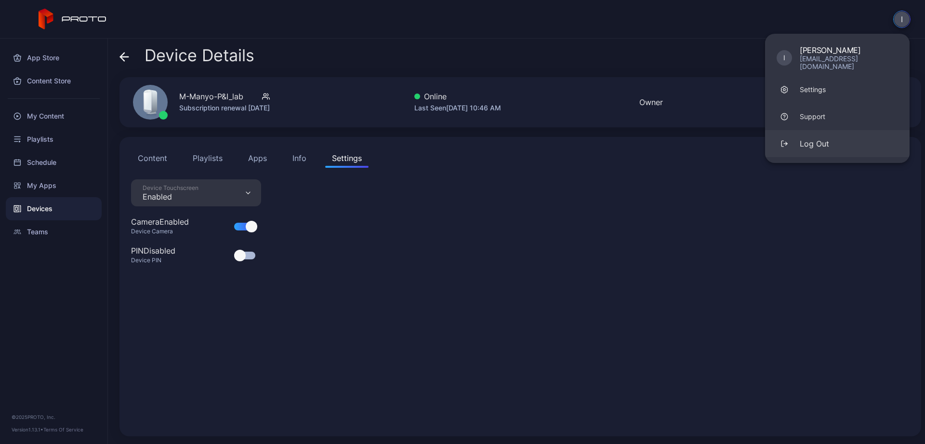
click at [806, 138] on div "Log Out" at bounding box center [814, 144] width 29 height 12
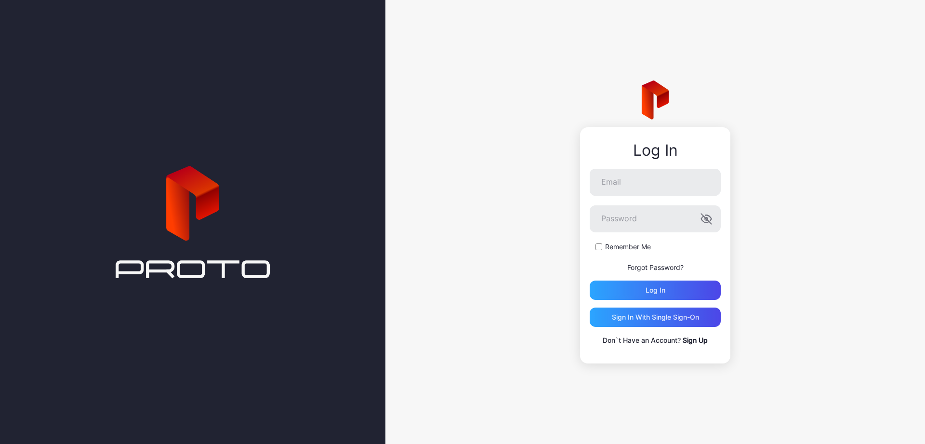
click at [703, 341] on link "Sign Up" at bounding box center [695, 340] width 25 height 8
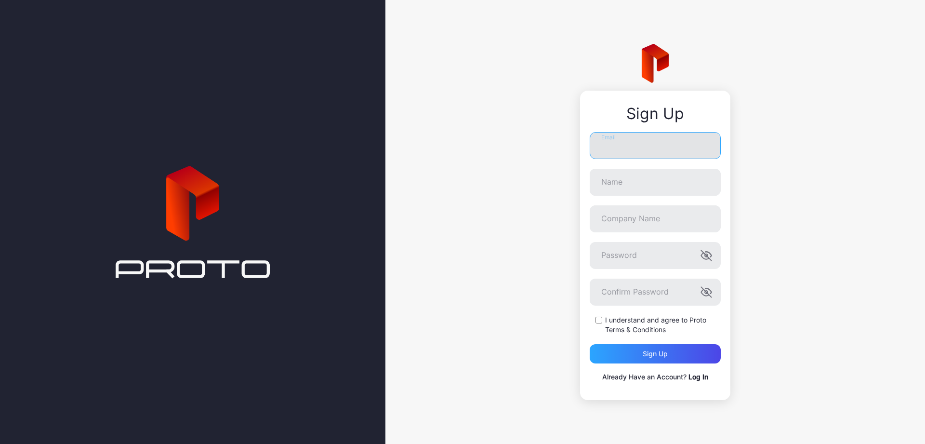
click at [632, 148] on input "Email" at bounding box center [655, 145] width 131 height 27
click at [802, 169] on div "Sign Up Email Name Company Name Password Confirm Password I understand and agre…" at bounding box center [656, 222] width 540 height 444
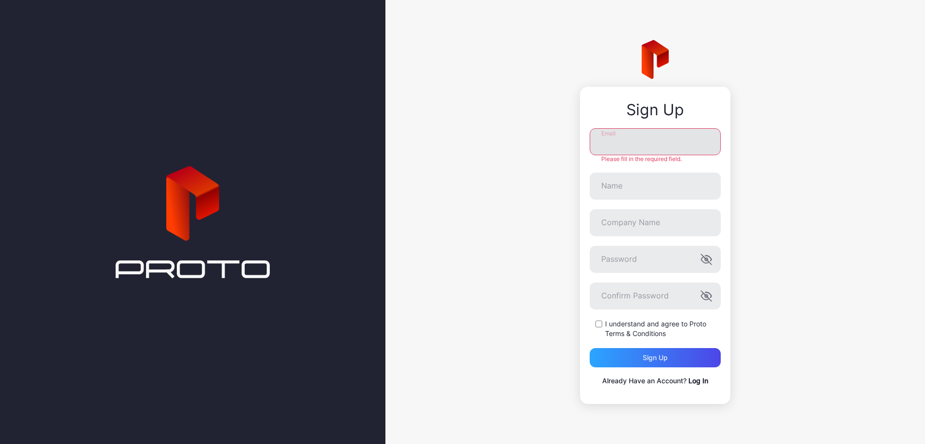
click at [645, 142] on input "Email" at bounding box center [655, 141] width 131 height 27
paste input "**********"
type input "**********"
click at [646, 181] on input "Name" at bounding box center [655, 186] width 131 height 27
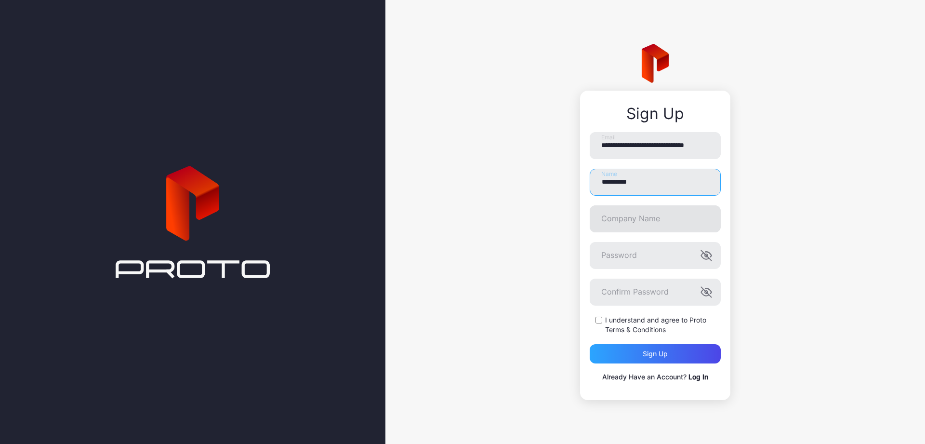
type input "**********"
click at [639, 217] on input "Company Name" at bounding box center [655, 218] width 131 height 27
type input "*"
type input "**********"
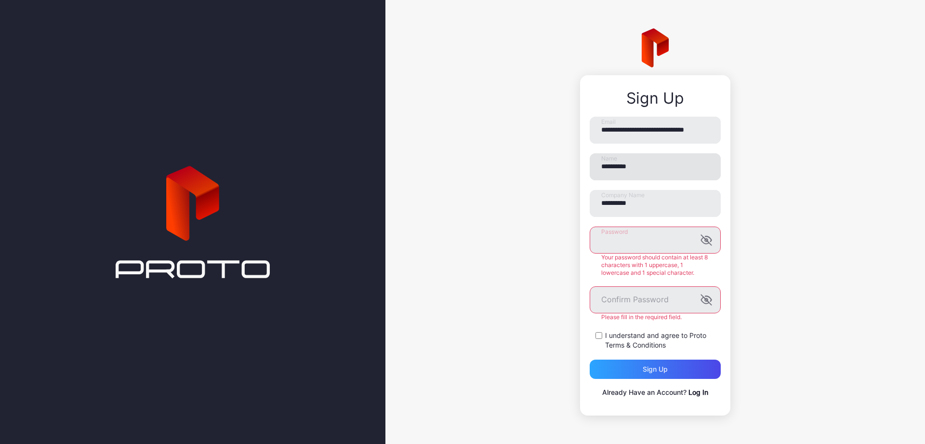
drag, startPoint x: 451, startPoint y: 248, endPoint x: 700, endPoint y: 156, distance: 265.6
click at [455, 247] on div "**********" at bounding box center [656, 222] width 540 height 444
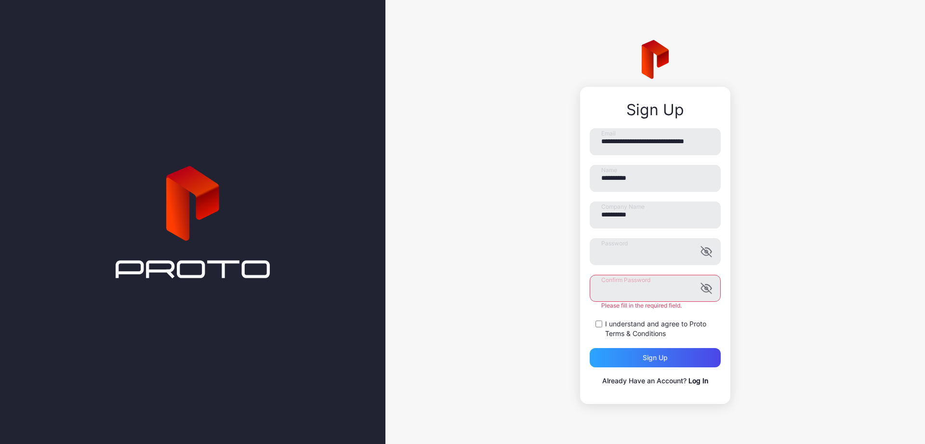
click at [839, 258] on div "**********" at bounding box center [656, 222] width 540 height 444
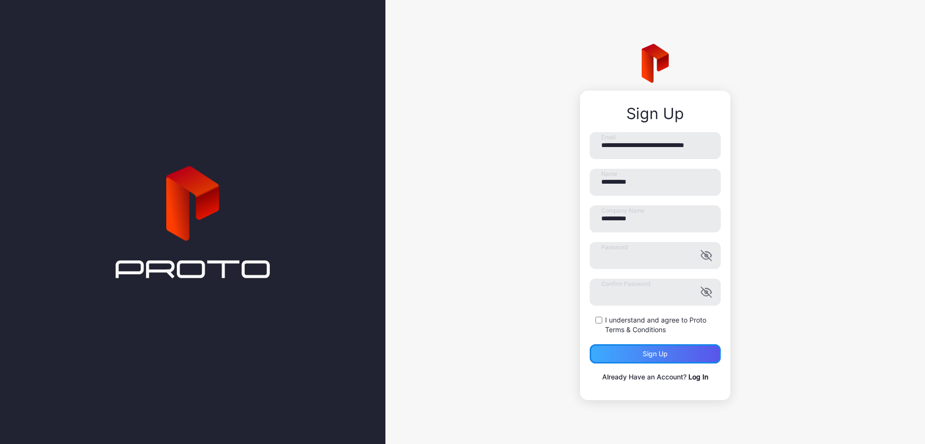
click at [667, 354] on div "Sign up" at bounding box center [655, 354] width 25 height 8
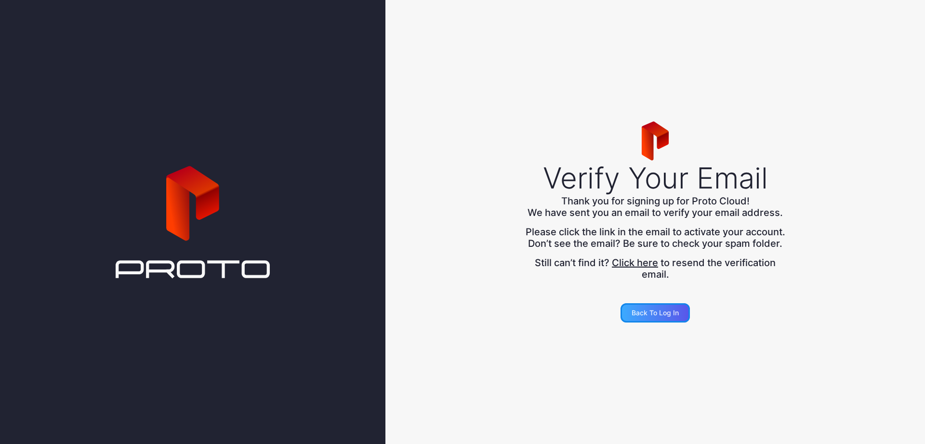
click at [664, 317] on div "Back to Log in" at bounding box center [655, 313] width 47 height 8
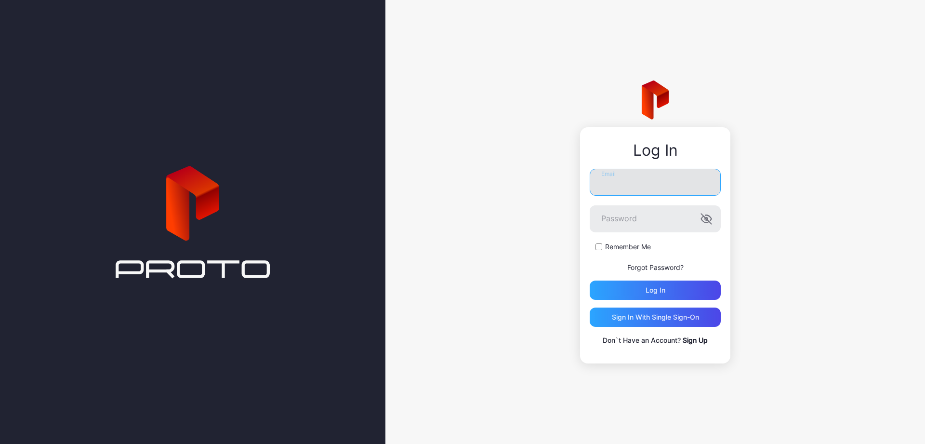
click at [627, 184] on input "Email" at bounding box center [655, 182] width 131 height 27
paste input "**********"
type input "**********"
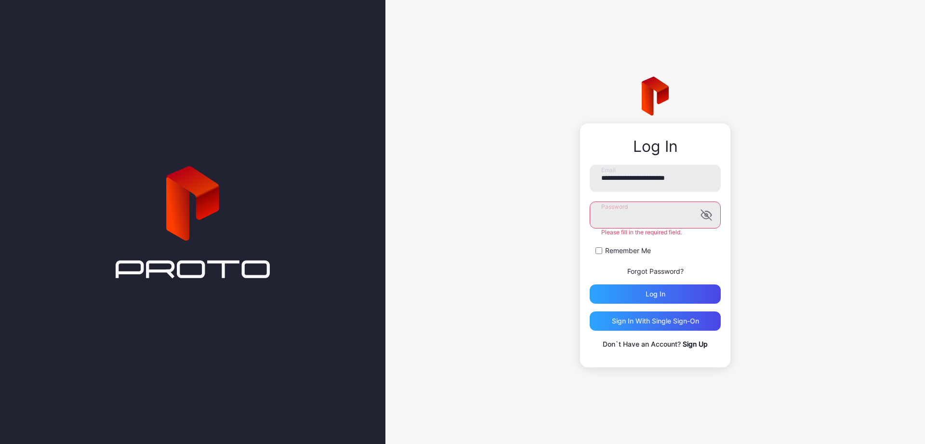
click at [731, 254] on div "**********" at bounding box center [656, 222] width 540 height 444
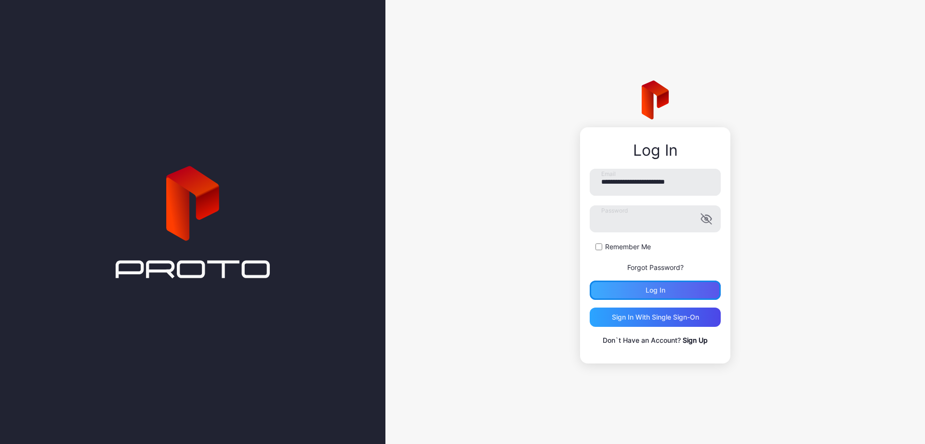
click at [687, 290] on div "Log in" at bounding box center [655, 289] width 131 height 19
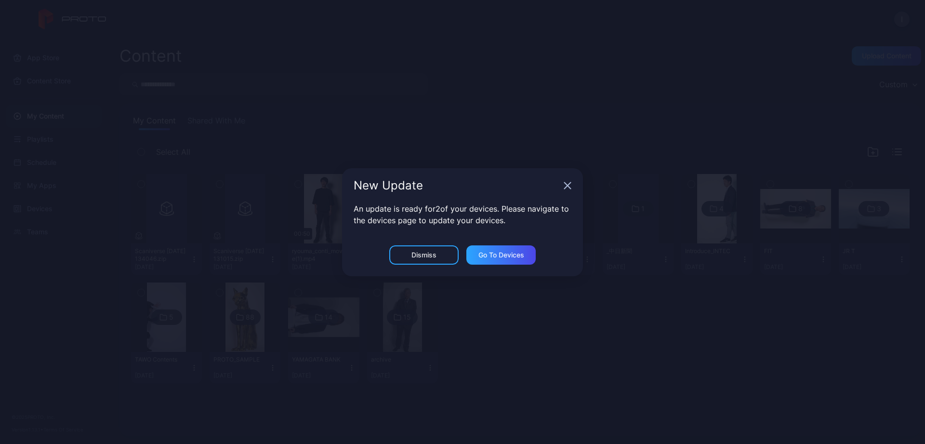
click at [565, 184] on icon "button" at bounding box center [568, 186] width 8 height 8
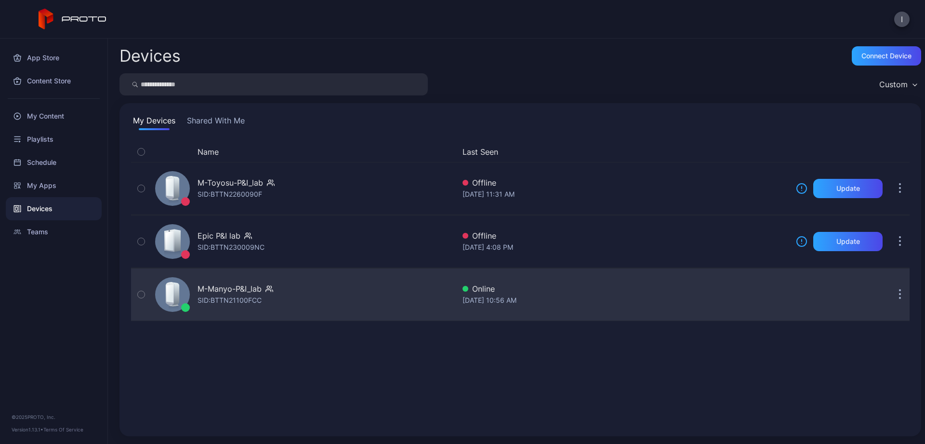
click at [222, 294] on div "M-Manyo-P&I_lab" at bounding box center [230, 289] width 64 height 12
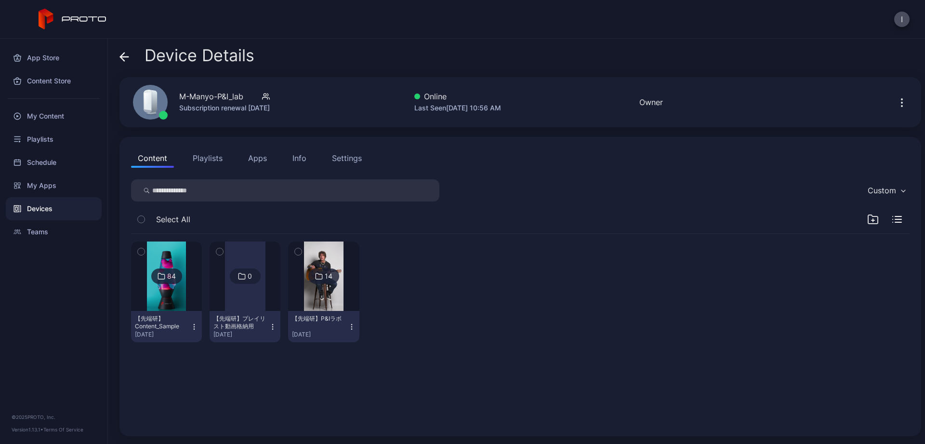
click at [904, 104] on icon "button" at bounding box center [902, 103] width 12 height 12
click at [641, 371] on div "84 【先端研】Content_Sample Sep 25, 2025 0 【先端研】プレイリスト動画格納用 Sep 25, 2025 14 【先端研】P&I…" at bounding box center [520, 329] width 794 height 206
click at [121, 58] on icon at bounding box center [122, 57] width 4 height 8
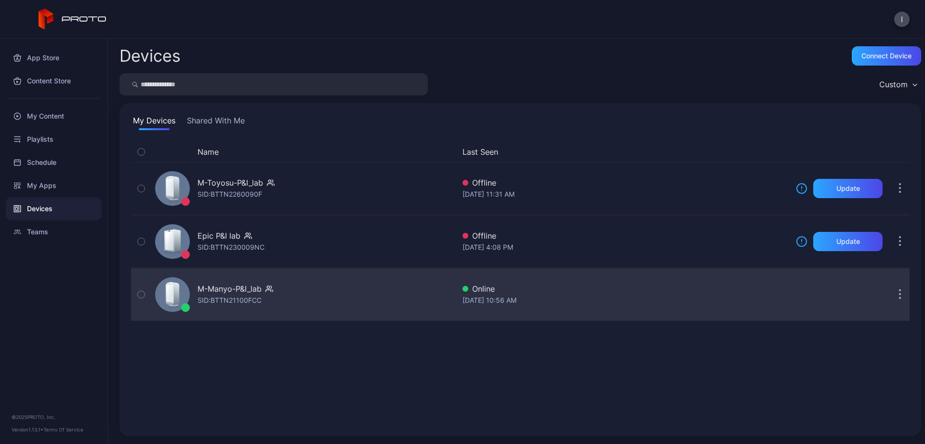
click at [902, 295] on button "button" at bounding box center [900, 294] width 19 height 19
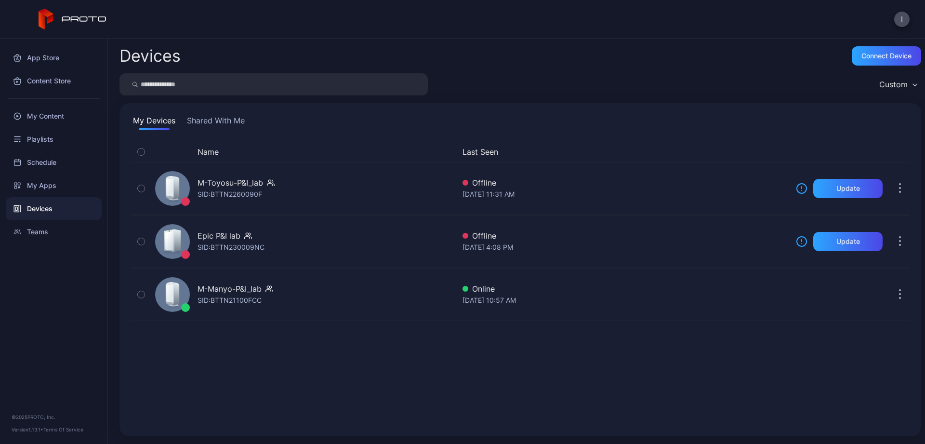
click at [647, 365] on div "Name Last Seen M-Toyosu-P&I_lab SID: BTTN2260090F Offline Sep 12, 2025 at 11:31…" at bounding box center [520, 283] width 779 height 283
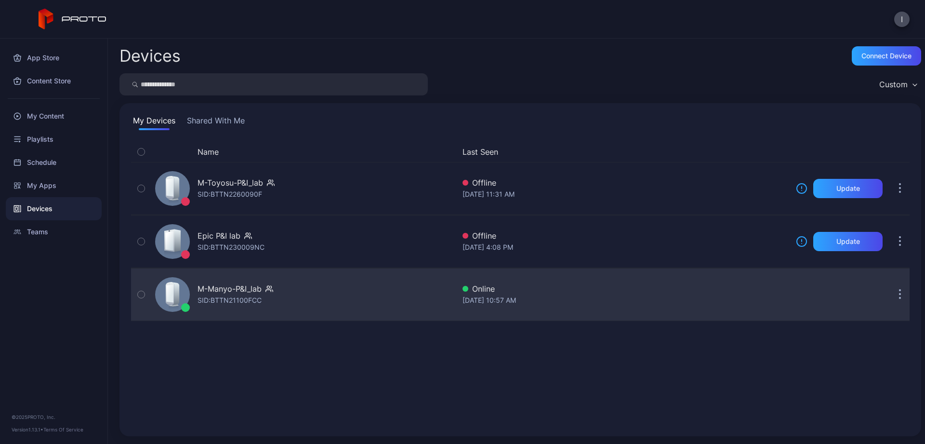
click at [306, 296] on div "M-Manyo-P&I_lab SID: BTTN21100FCC" at bounding box center [303, 294] width 304 height 48
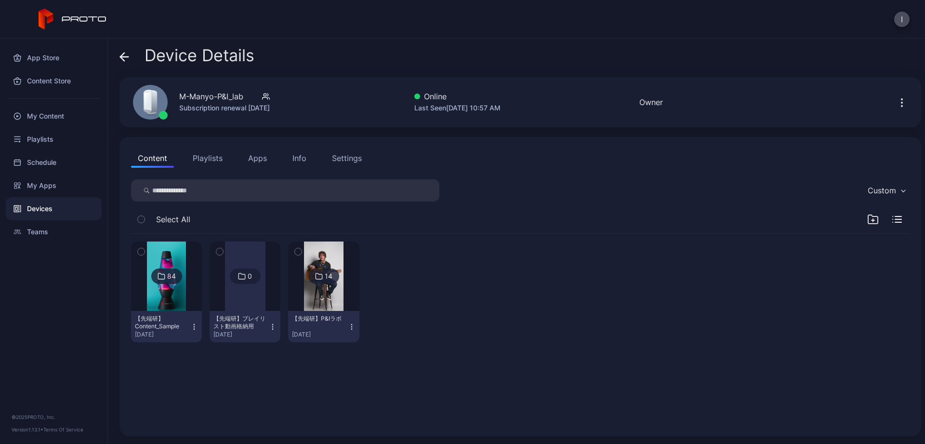
click at [124, 57] on icon at bounding box center [124, 57] width 8 height 0
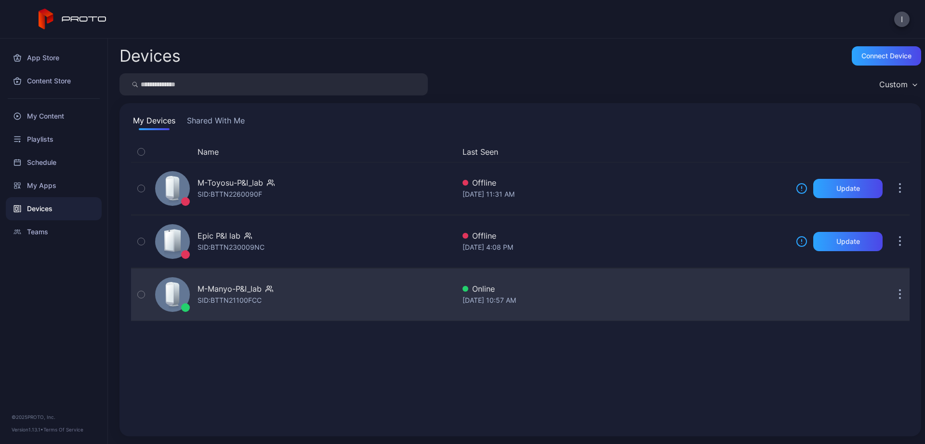
click at [901, 294] on icon "button" at bounding box center [900, 294] width 1 height 1
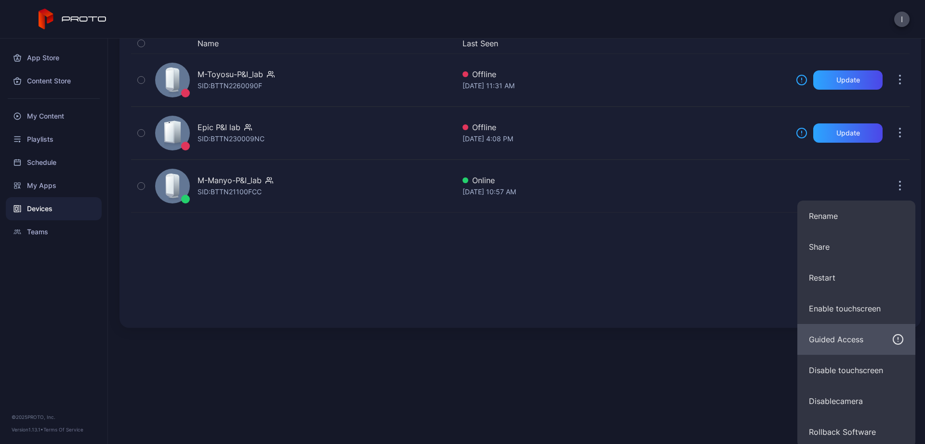
scroll to position [112, 0]
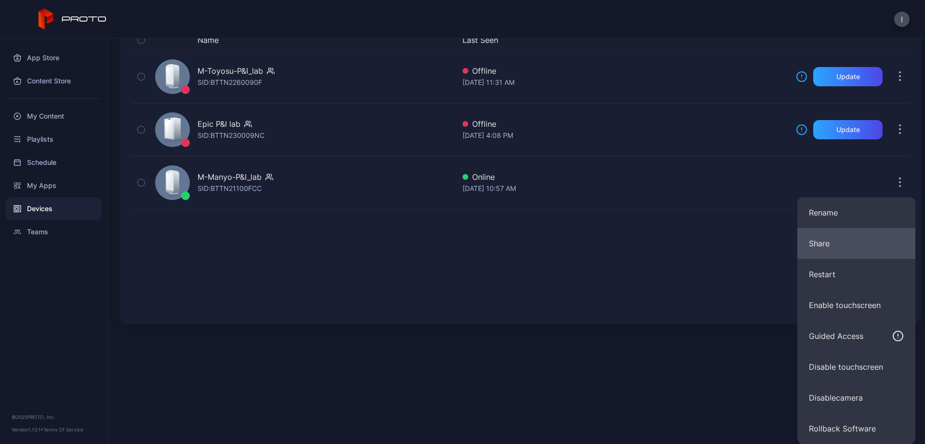
click at [834, 243] on button "Share" at bounding box center [857, 243] width 118 height 31
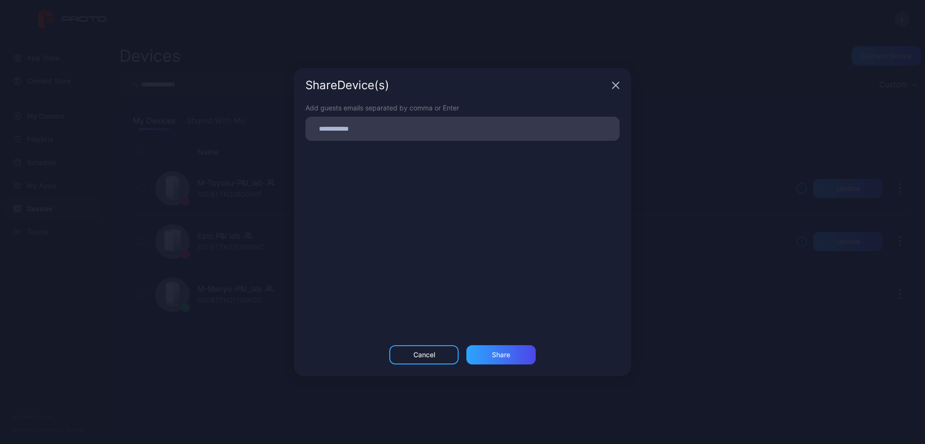
scroll to position [0, 0]
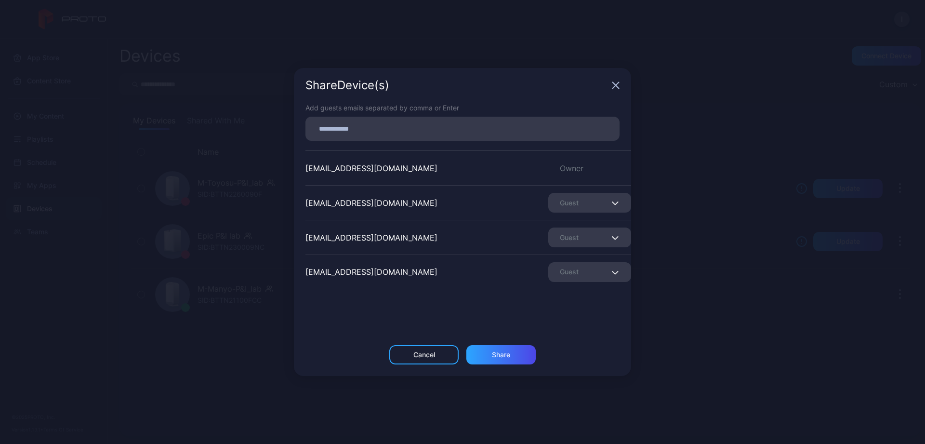
click at [397, 130] on input at bounding box center [462, 128] width 303 height 13
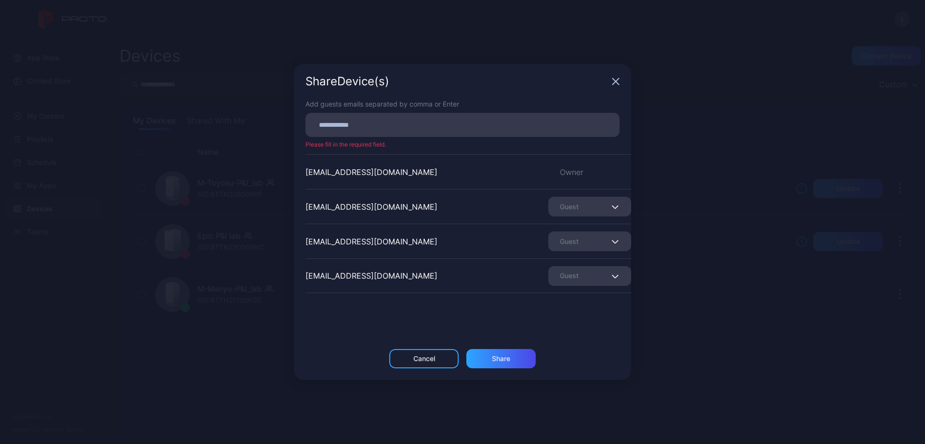
click at [439, 118] on div at bounding box center [465, 125] width 308 height 18
click at [428, 123] on input at bounding box center [462, 125] width 303 height 13
paste input "**********"
type input "**********"
click at [516, 359] on div "Share" at bounding box center [500, 357] width 69 height 19
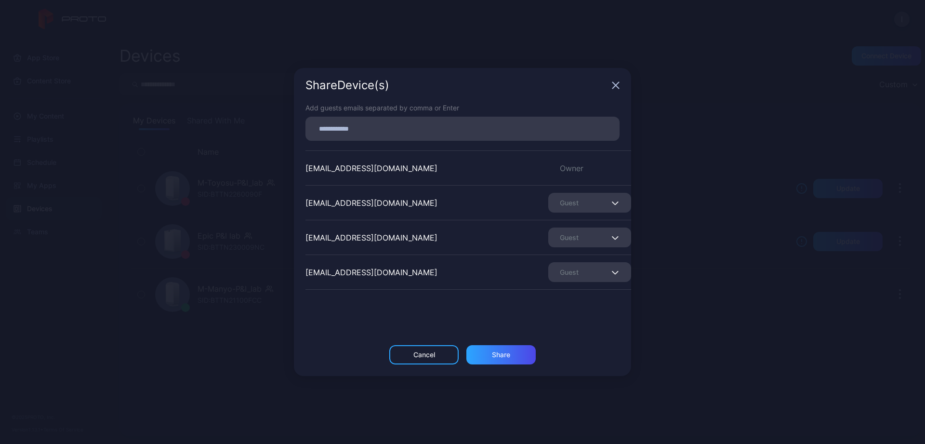
click at [614, 202] on icon "button" at bounding box center [615, 203] width 7 height 4
click at [709, 187] on div "Share Device (s) Add guests emails separated by comma or Enter ishida_shigeru@i…" at bounding box center [462, 222] width 925 height 444
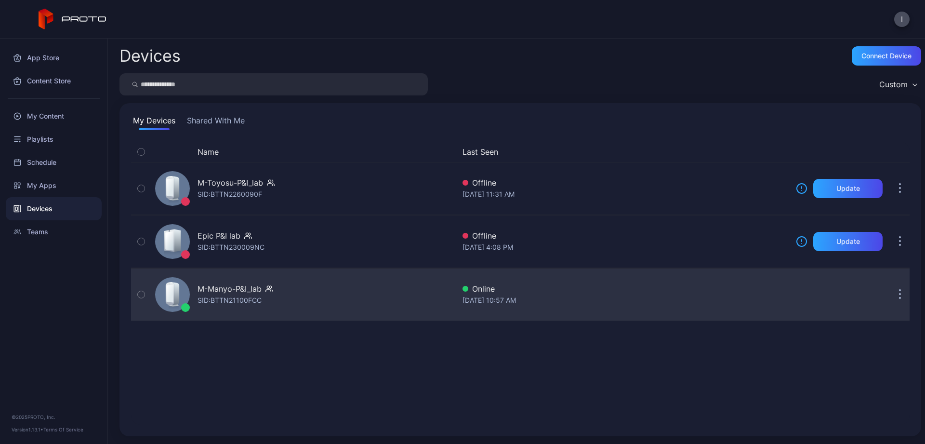
click at [308, 298] on div "M-Manyo-P&I_lab SID: BTTN21100FCC" at bounding box center [303, 294] width 304 height 48
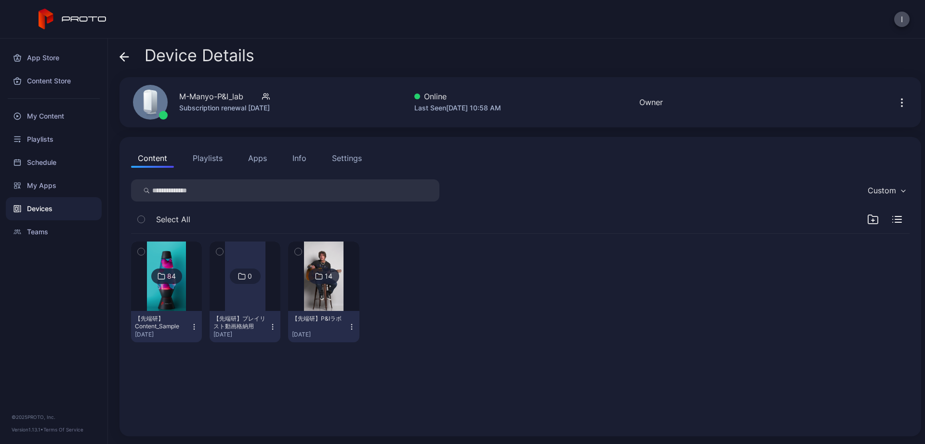
click at [897, 219] on icon "button" at bounding box center [898, 219] width 6 height 0
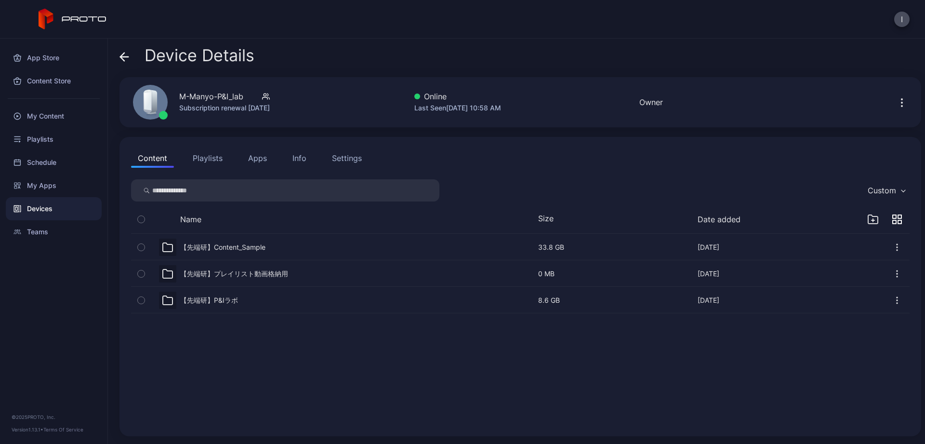
click at [339, 160] on div "Settings" at bounding box center [347, 158] width 30 height 12
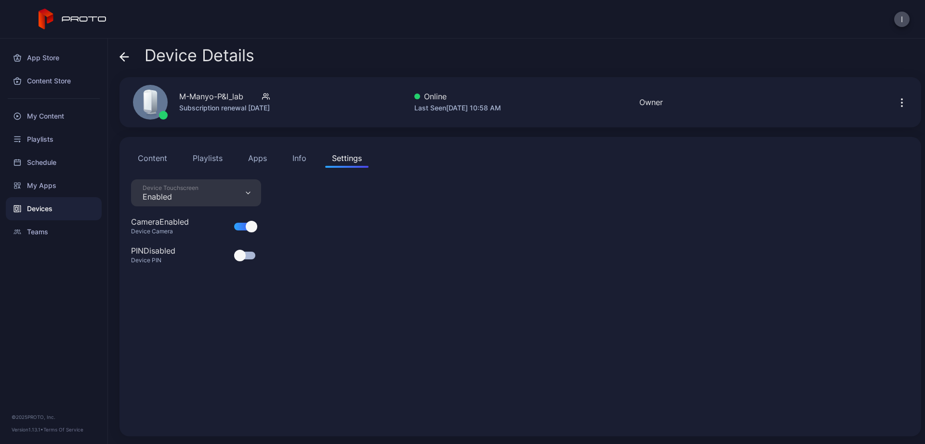
click at [126, 55] on icon at bounding box center [125, 57] width 10 height 10
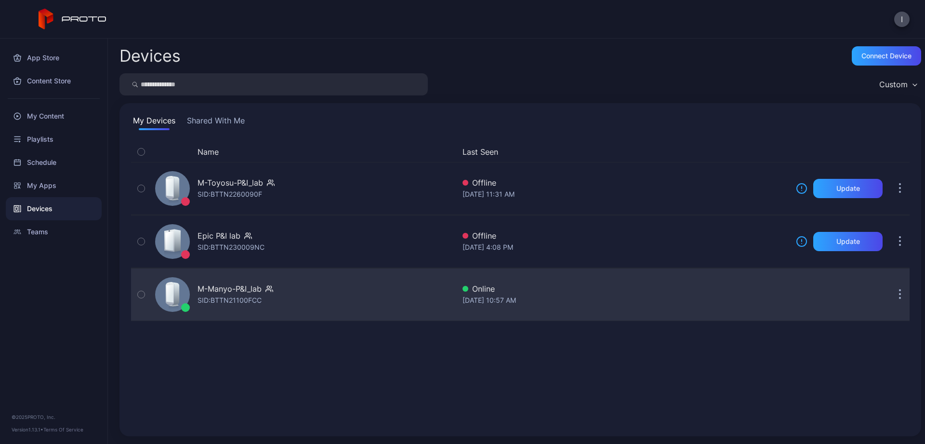
click at [903, 294] on button "button" at bounding box center [900, 294] width 19 height 19
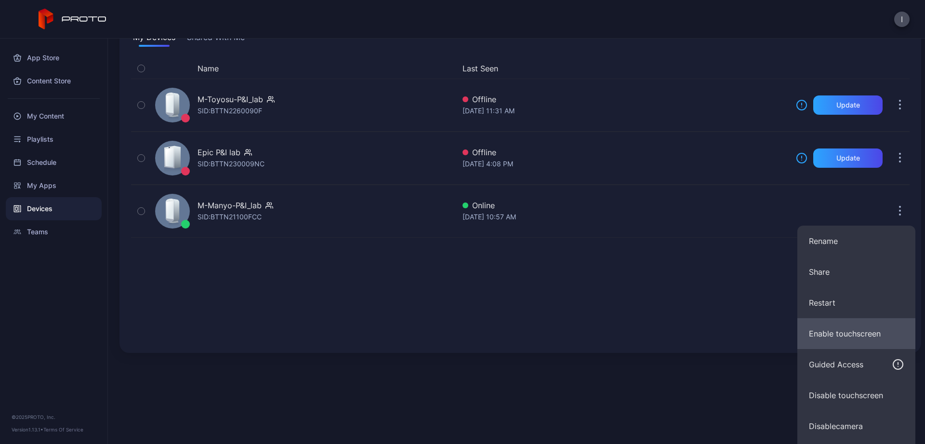
scroll to position [112, 0]
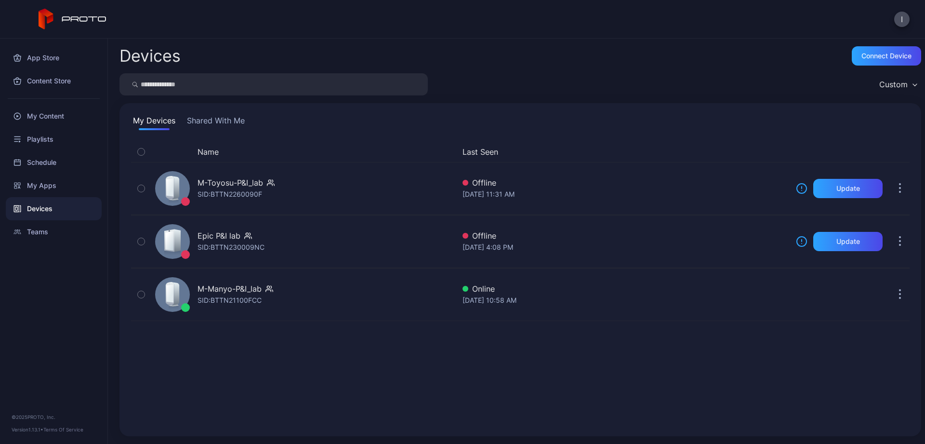
click at [464, 381] on div "Devices Connect device Custom My Devices Shared With Me Name Last Seen M-Toyosu…" at bounding box center [516, 241] width 817 height 405
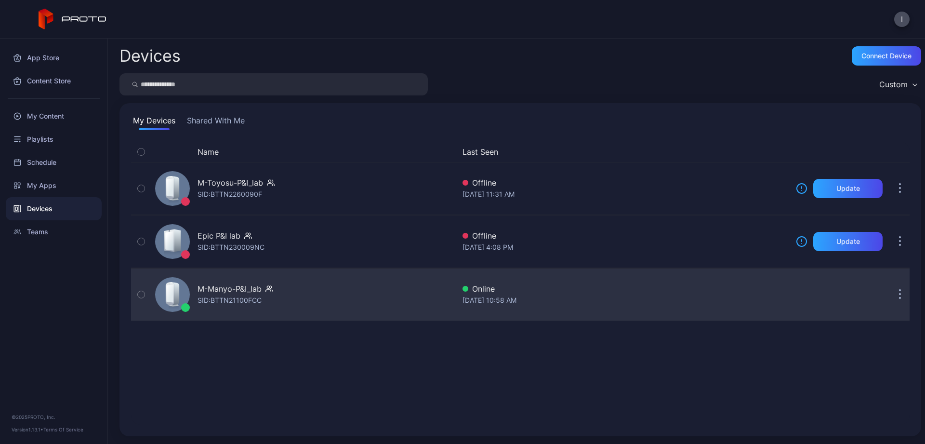
click at [315, 301] on div "M-Manyo-P&I_lab SID: BTTN21100FCC" at bounding box center [303, 294] width 304 height 48
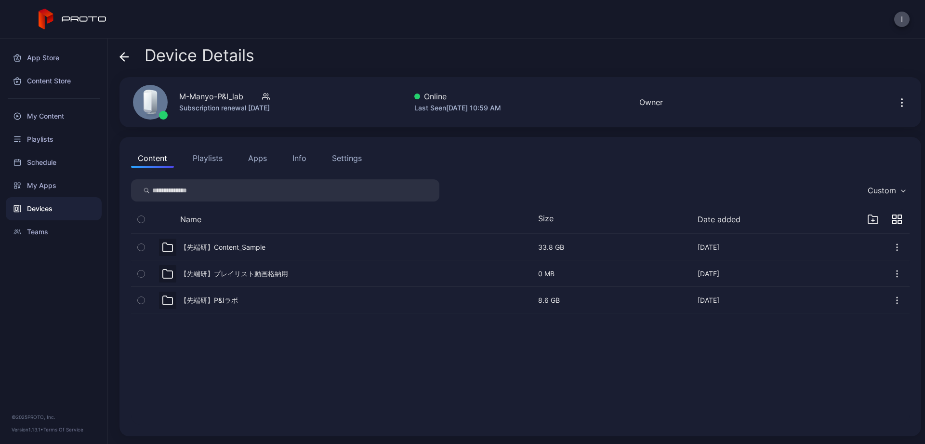
click at [903, 102] on icon "button" at bounding box center [902, 103] width 12 height 12
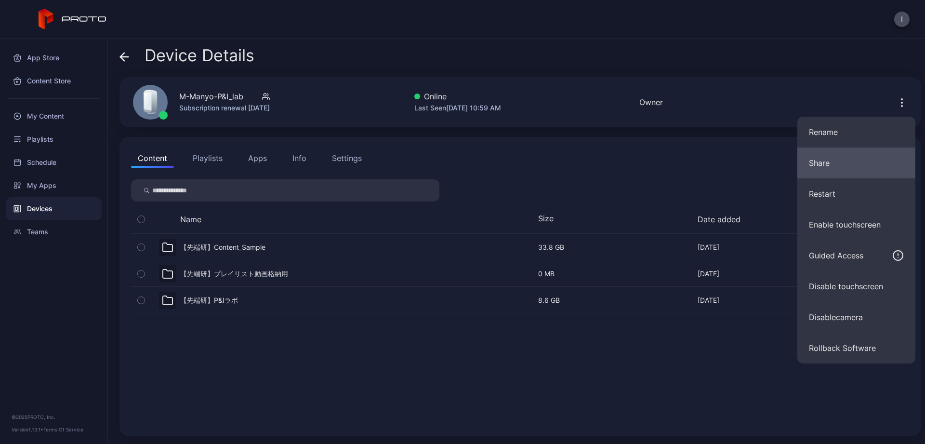
click at [832, 162] on button "Share" at bounding box center [857, 162] width 118 height 31
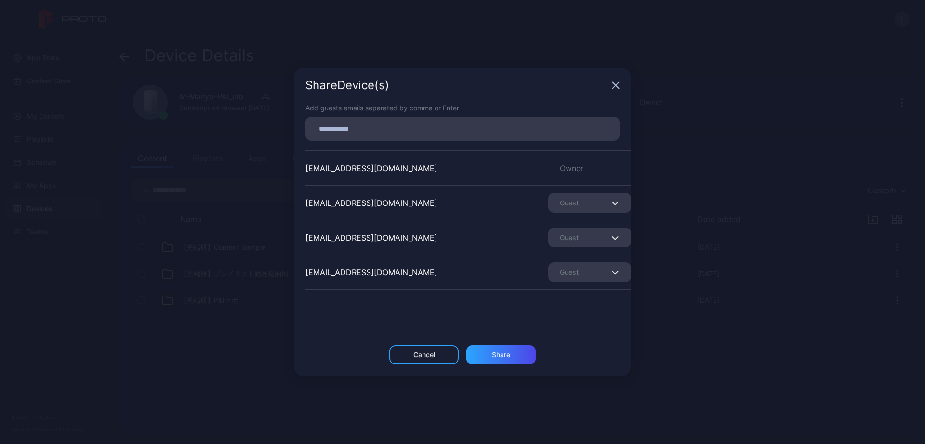
click at [617, 206] on span "button" at bounding box center [616, 203] width 6 height 12
click at [688, 41] on div "Share Device (s) Add guests emails separated by comma or Enter ishida_shigeru@i…" at bounding box center [462, 222] width 925 height 444
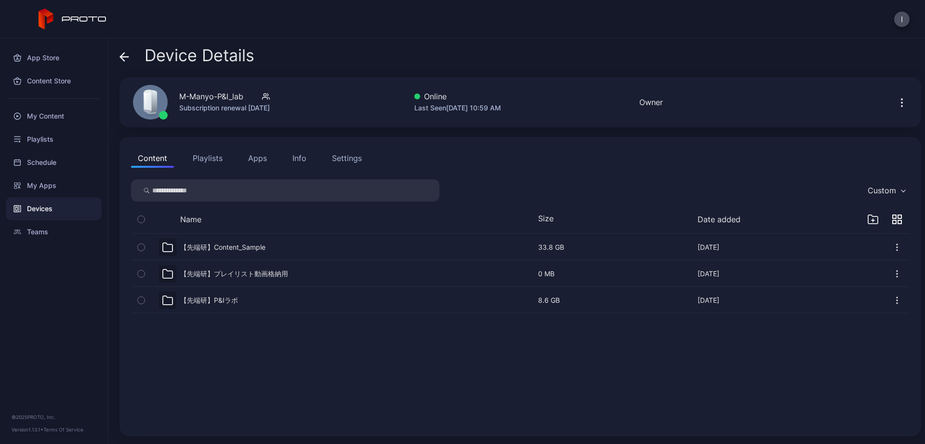
click at [352, 159] on div "Settings" at bounding box center [347, 158] width 30 height 12
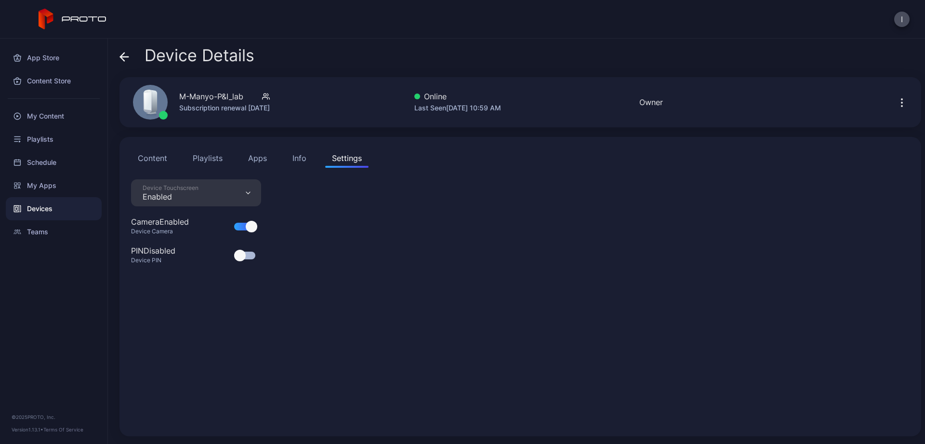
click at [155, 160] on button "Content" at bounding box center [152, 157] width 43 height 19
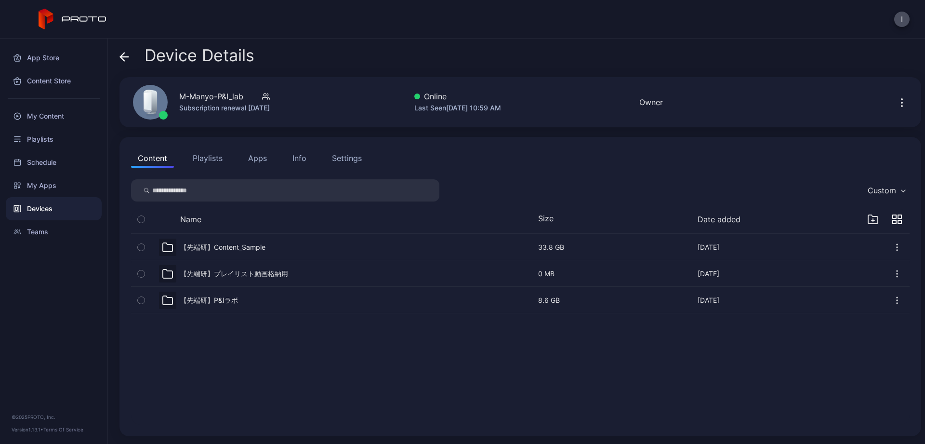
click at [904, 104] on icon "button" at bounding box center [902, 103] width 12 height 12
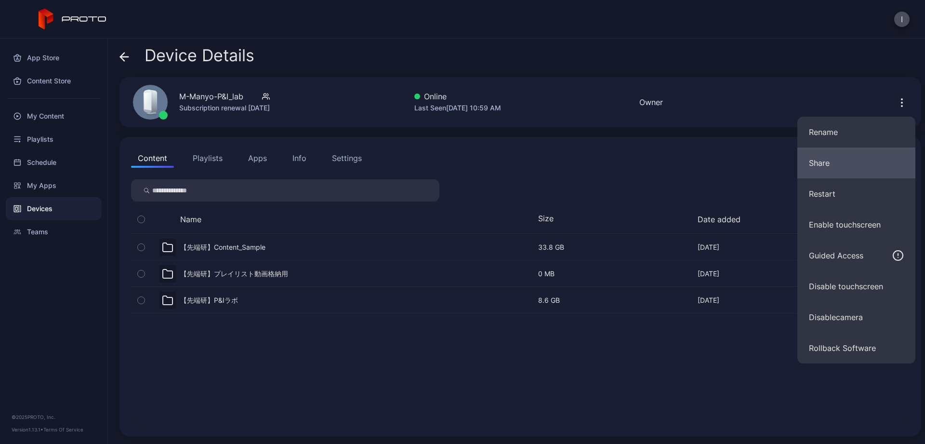
click at [816, 164] on button "Share" at bounding box center [857, 162] width 118 height 31
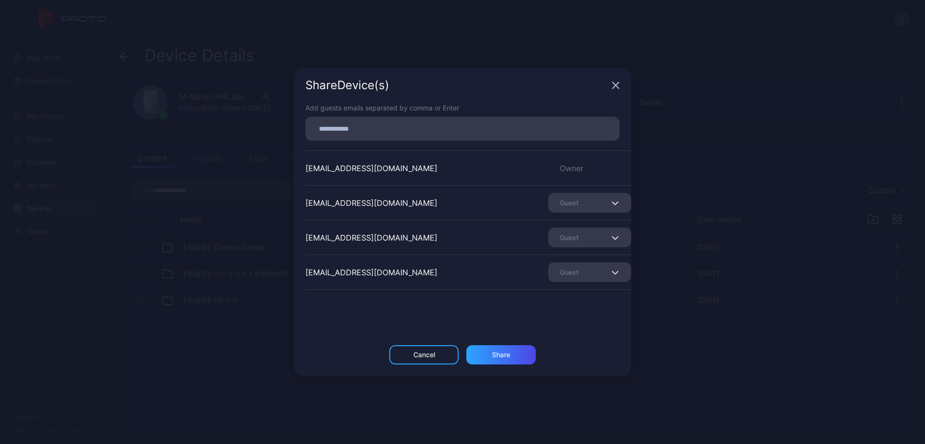
click at [616, 85] on icon "button" at bounding box center [616, 85] width 6 height 6
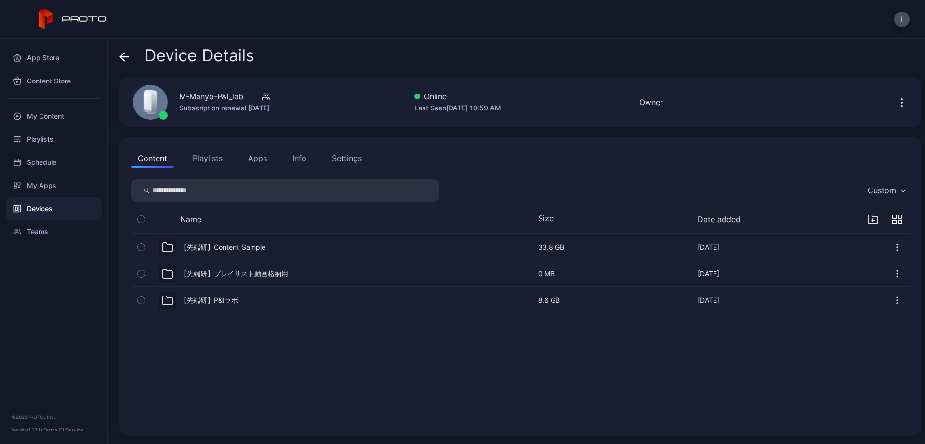
click at [342, 157] on div "Settings" at bounding box center [347, 158] width 30 height 12
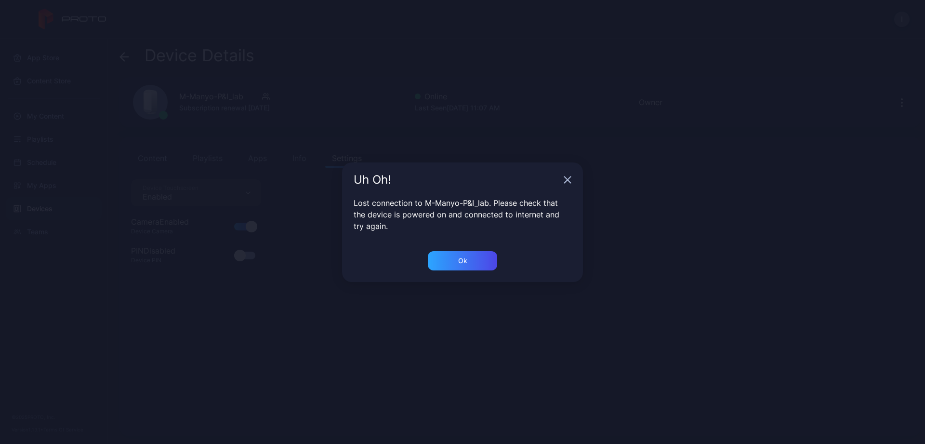
click at [569, 179] on icon "button" at bounding box center [568, 179] width 6 height 6
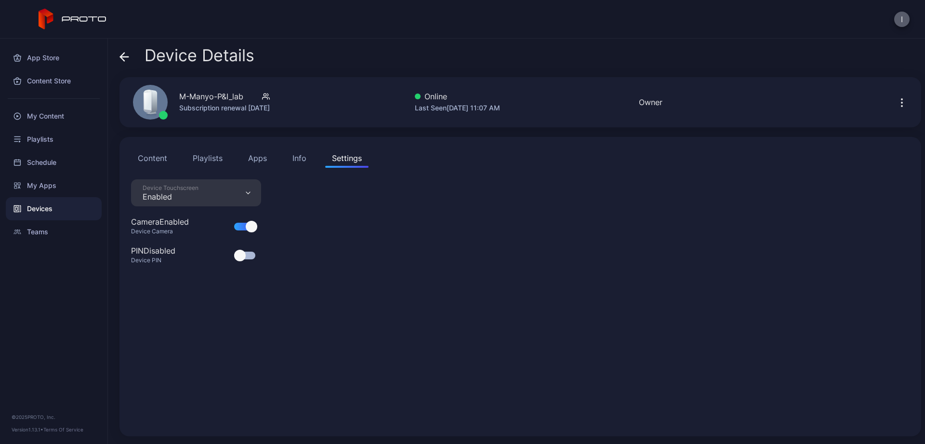
click at [901, 20] on button "I" at bounding box center [901, 19] width 15 height 15
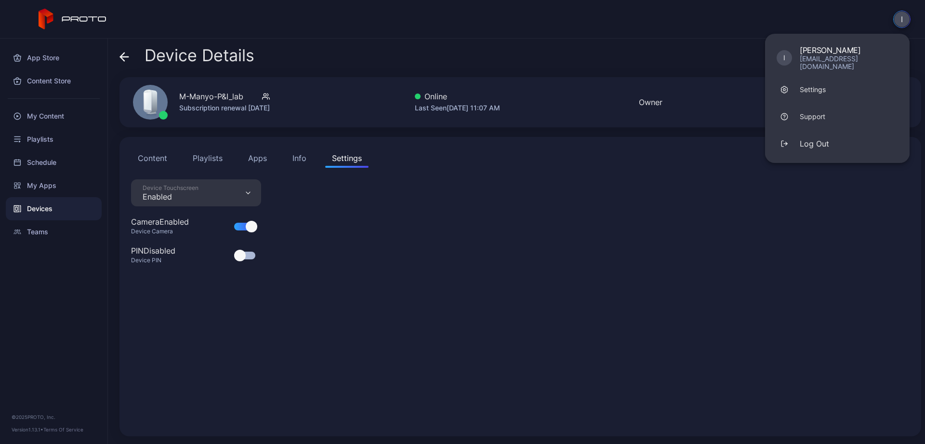
click at [654, 15] on div "I I Ishida ishida_shigeru@intec.co.jp Settings Support Log Out" at bounding box center [462, 19] width 925 height 39
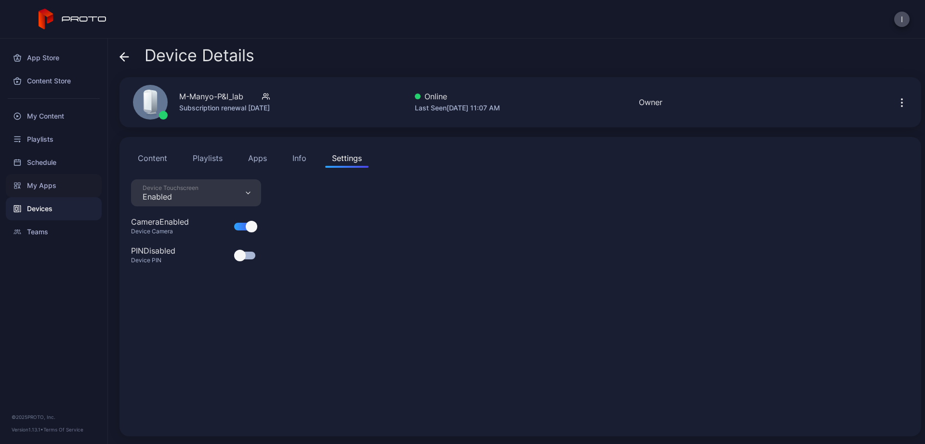
click at [44, 185] on div "My Apps" at bounding box center [54, 185] width 96 height 23
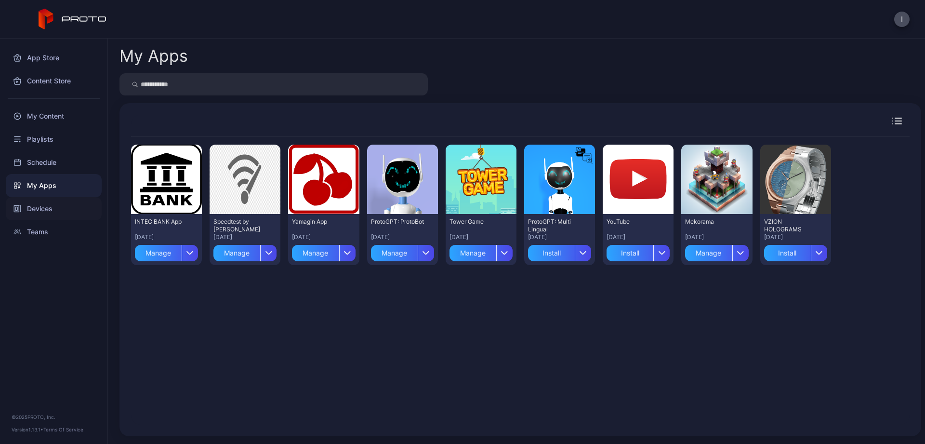
click at [43, 208] on div "Devices" at bounding box center [54, 208] width 96 height 23
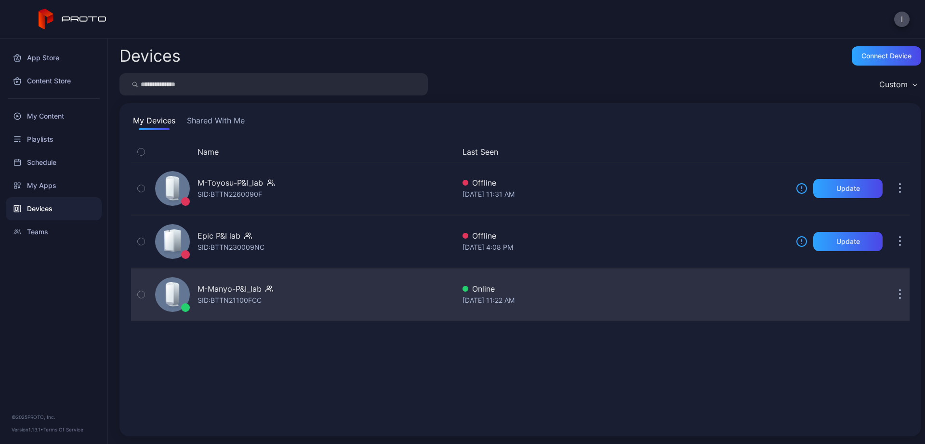
click at [239, 300] on div "SID: BTTN21100FCC" at bounding box center [230, 300] width 64 height 12
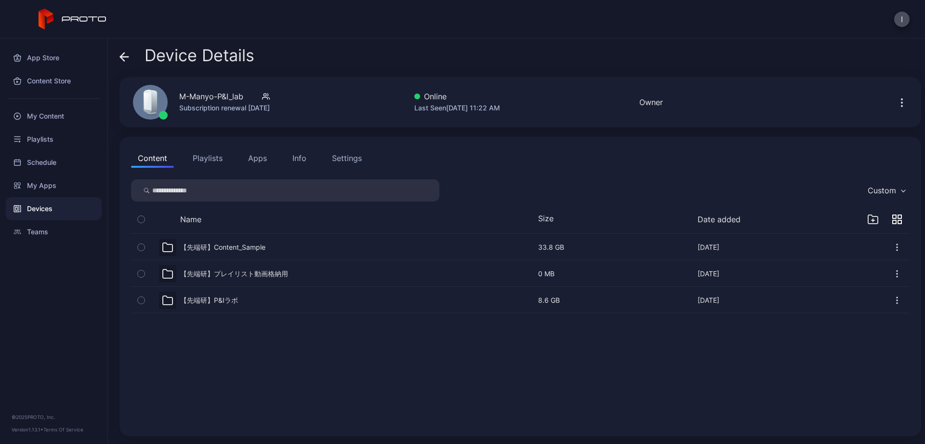
click at [902, 101] on icon "button" at bounding box center [902, 103] width 12 height 12
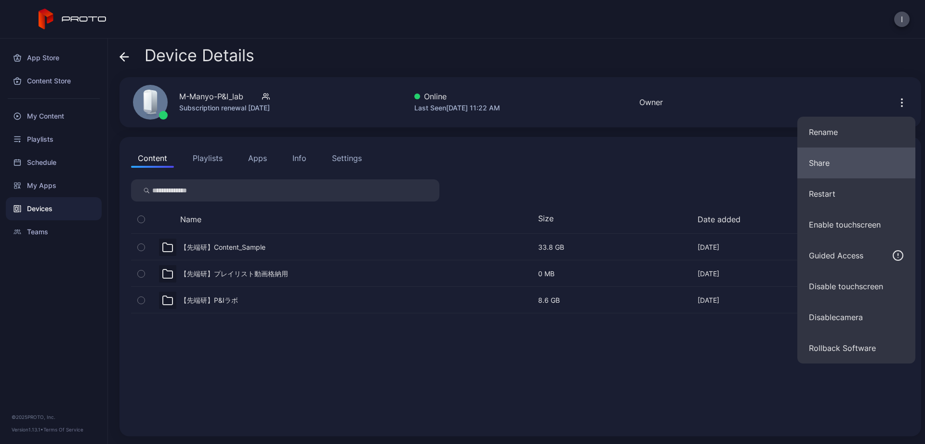
click at [829, 162] on button "Share" at bounding box center [857, 162] width 118 height 31
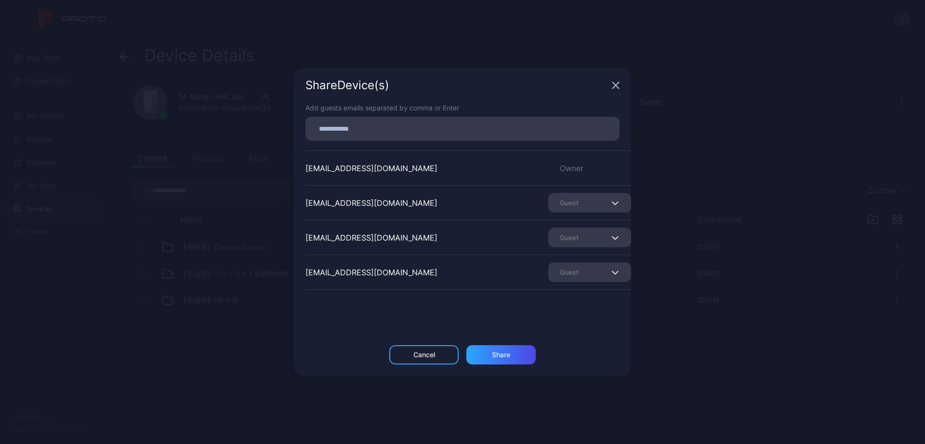
click at [615, 85] on icon "button" at bounding box center [616, 85] width 6 height 6
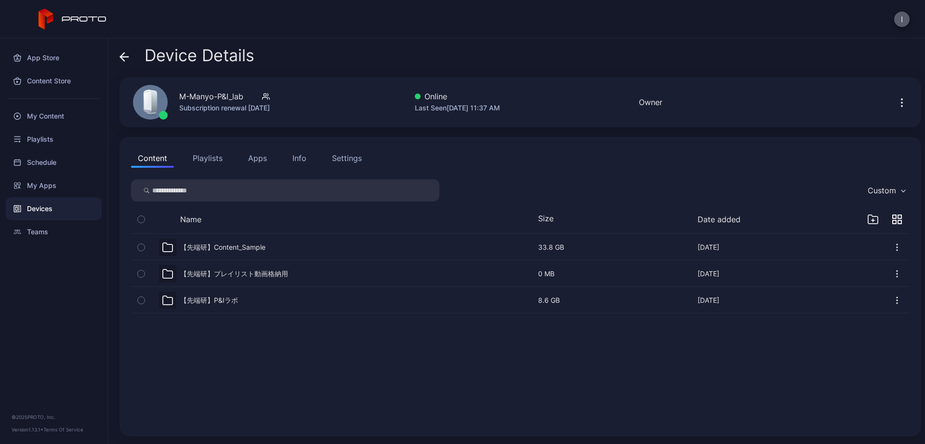
click at [903, 20] on button "I" at bounding box center [901, 19] width 15 height 15
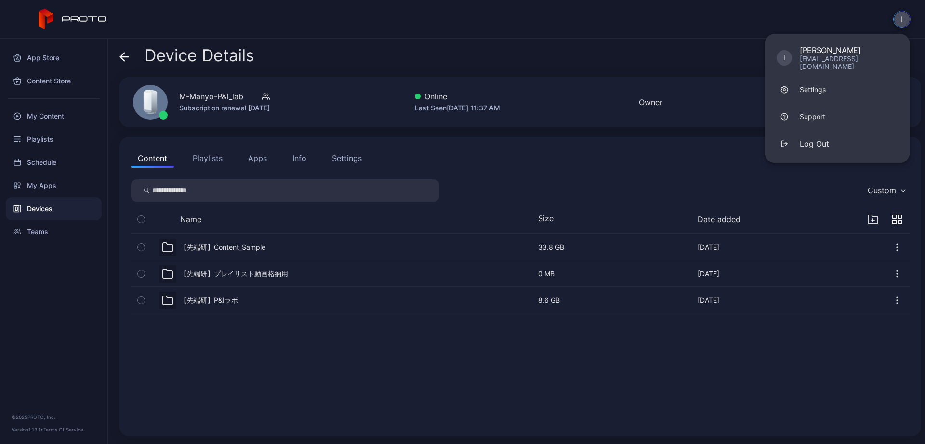
click at [316, 385] on div "【先端研】Content_Sample Sep 25, 2025 33.8 GB Sep 25, 2025 【先端研】プレイリスト動画格納用 Sep 25, …" at bounding box center [520, 329] width 794 height 206
